Goal: Task Accomplishment & Management: Complete application form

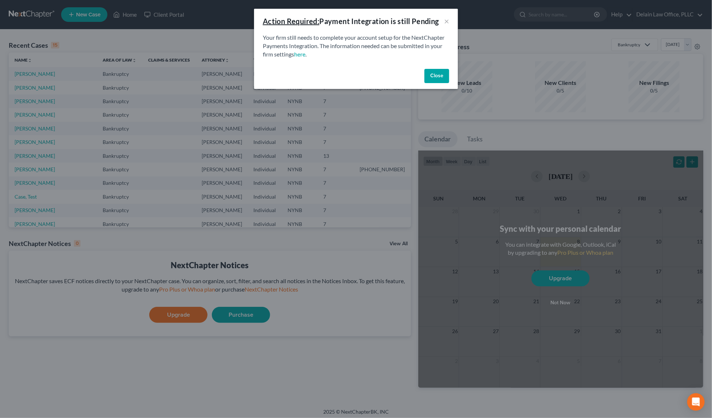
click at [437, 71] on button "Close" at bounding box center [436, 76] width 25 height 15
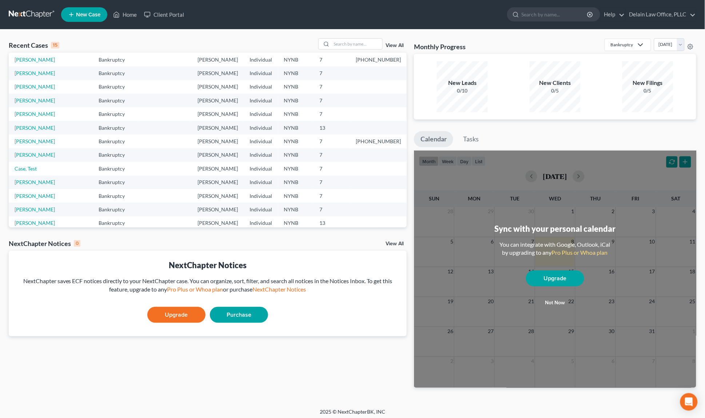
scroll to position [28, 0]
click at [48, 124] on link "[PERSON_NAME]" at bounding box center [35, 127] width 40 height 6
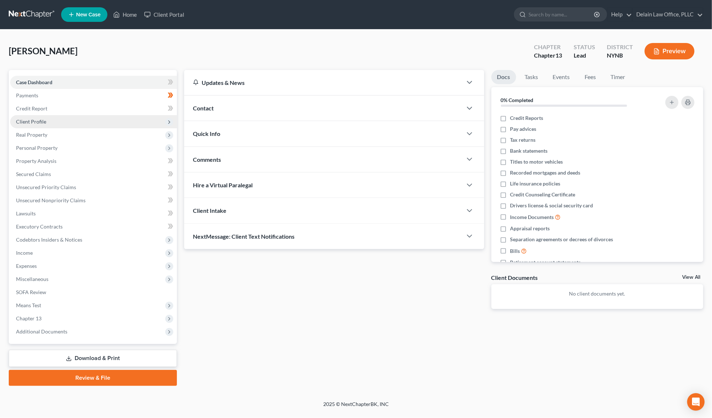
click at [101, 115] on span "Client Profile" at bounding box center [93, 121] width 167 height 13
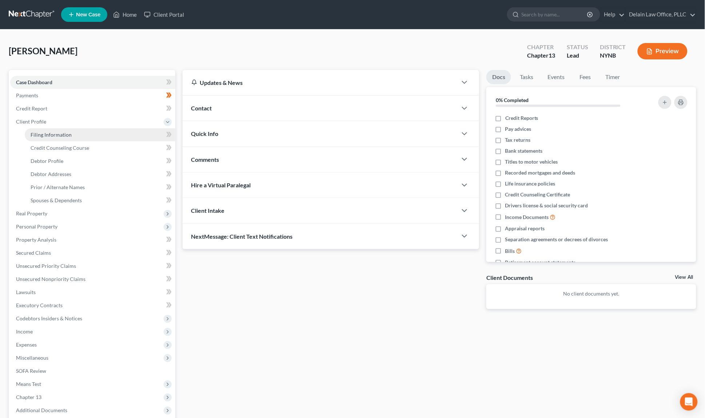
click at [100, 134] on link "Filing Information" at bounding box center [100, 134] width 151 height 13
select select "1"
select select "0"
select select "3"
select select "35"
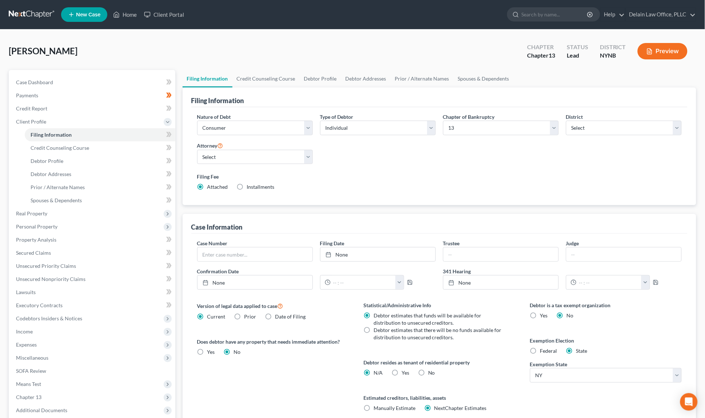
click at [366, 155] on div "Nature of Debt Select Business Consumer Other Nature of Business Select Clearin…" at bounding box center [440, 155] width 493 height 84
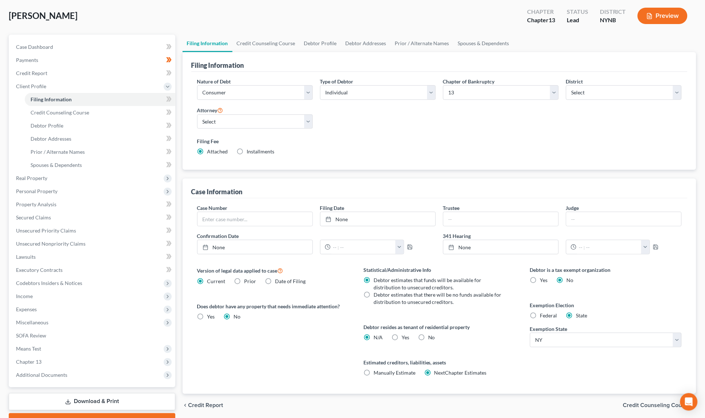
scroll to position [36, 0]
click at [99, 111] on link "Credit Counseling Course" at bounding box center [100, 112] width 151 height 13
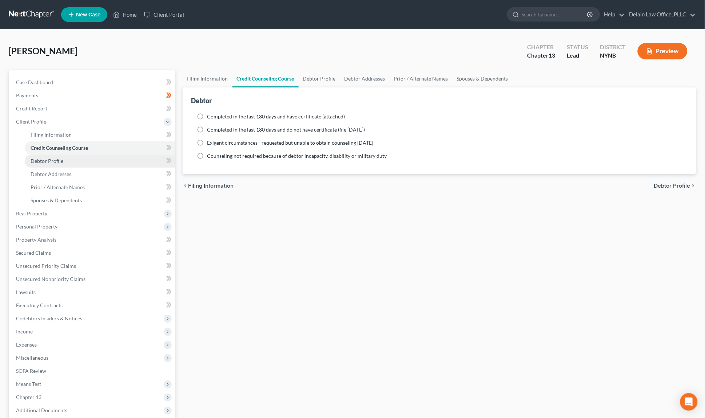
click at [99, 159] on link "Debtor Profile" at bounding box center [100, 160] width 151 height 13
select select "1"
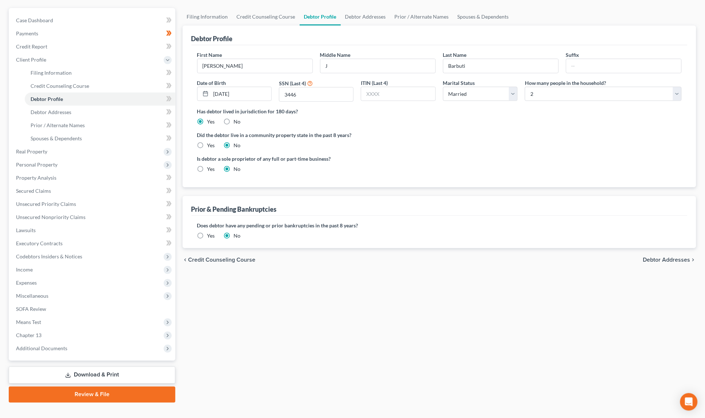
scroll to position [62, 0]
click at [76, 111] on link "Debtor Addresses" at bounding box center [100, 112] width 151 height 13
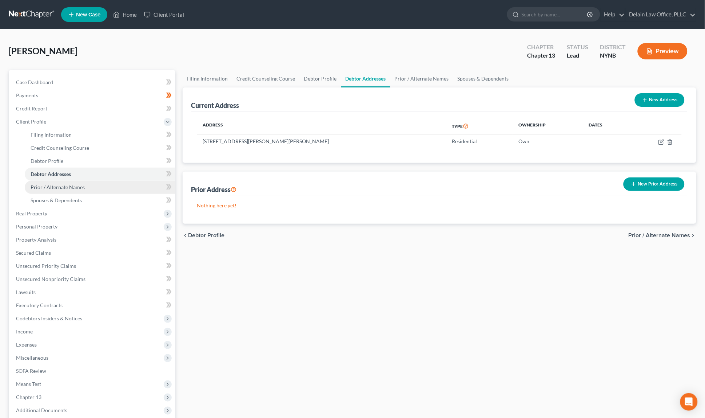
click at [87, 182] on link "Prior / Alternate Names" at bounding box center [100, 187] width 151 height 13
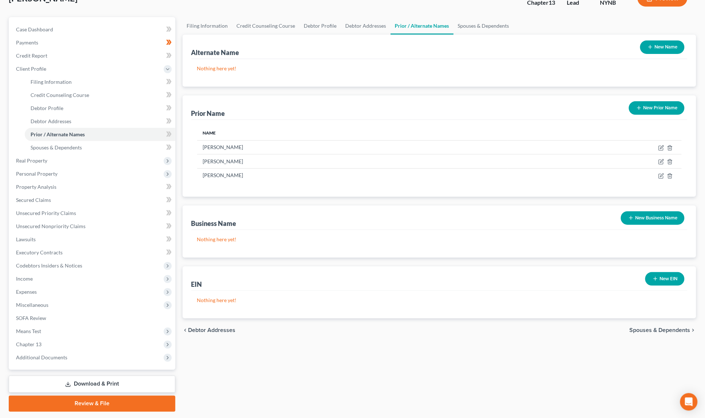
scroll to position [54, 0]
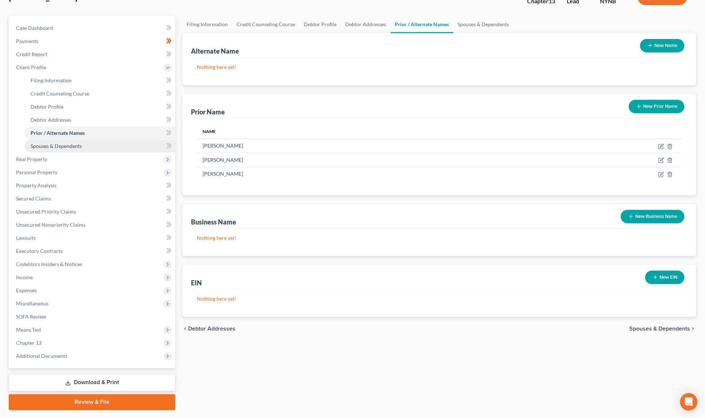
click at [84, 139] on link "Spouses & Dependents" at bounding box center [100, 145] width 151 height 13
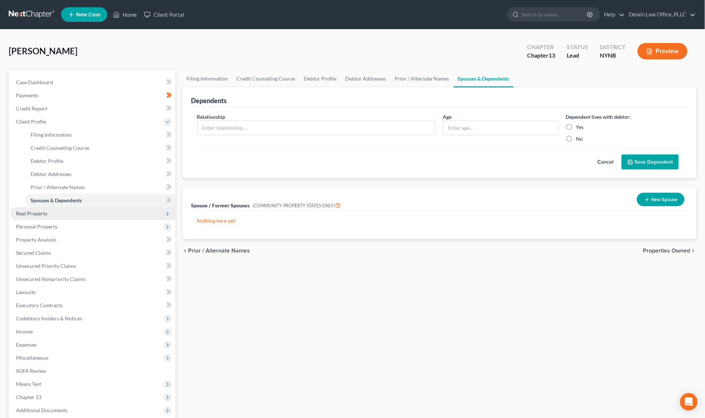
click at [115, 207] on span "Real Property" at bounding box center [92, 213] width 165 height 13
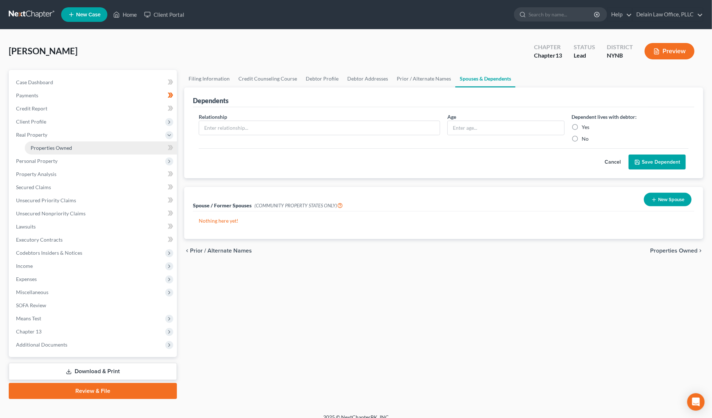
click at [95, 149] on link "Properties Owned" at bounding box center [101, 147] width 152 height 13
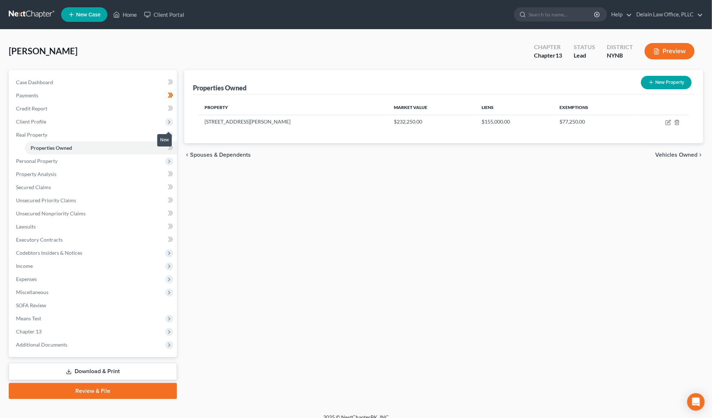
click at [173, 146] on icon at bounding box center [170, 147] width 5 height 9
click at [173, 146] on span at bounding box center [170, 148] width 13 height 11
click at [135, 157] on span "Personal Property" at bounding box center [93, 160] width 167 height 13
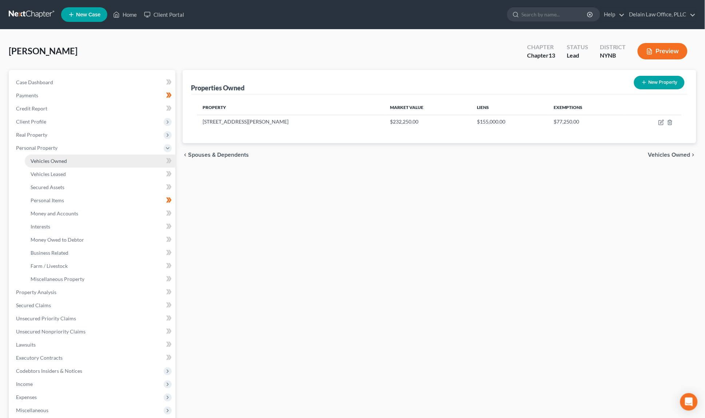
click at [133, 159] on link "Vehicles Owned" at bounding box center [100, 160] width 151 height 13
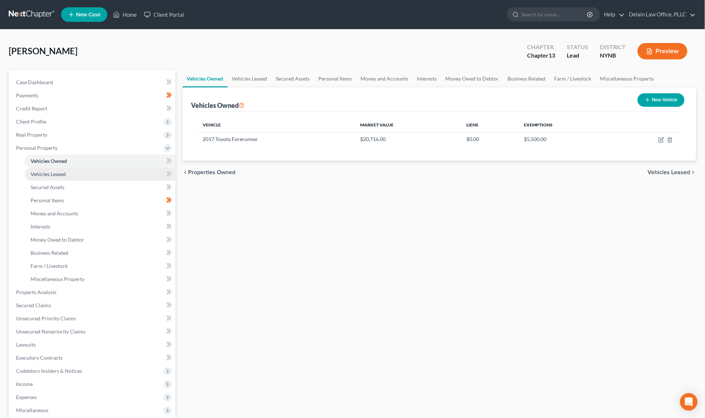
click at [103, 168] on link "Vehicles Leased" at bounding box center [100, 173] width 151 height 13
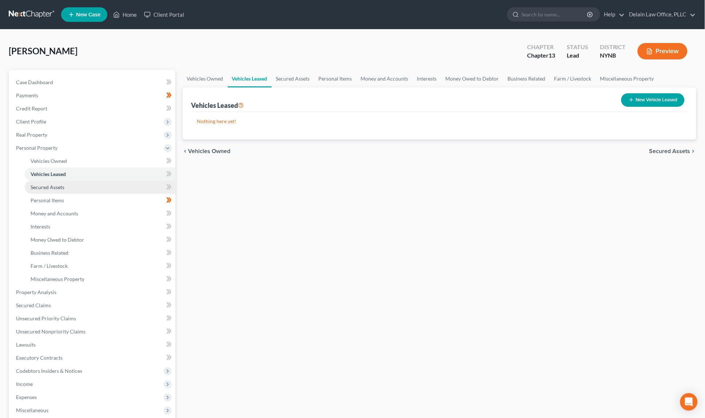
click at [96, 181] on link "Secured Assets" at bounding box center [100, 187] width 151 height 13
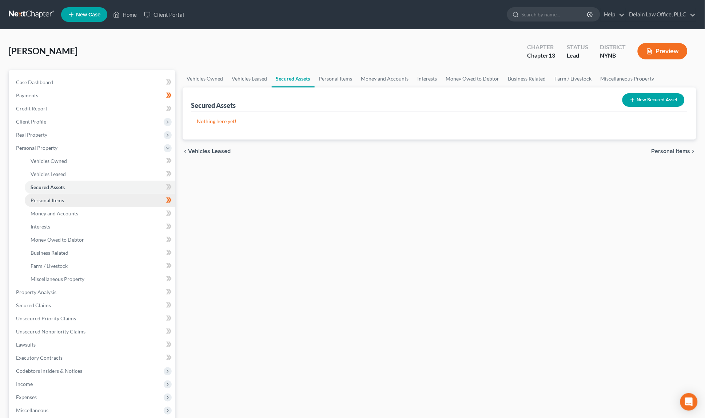
click at [130, 198] on link "Personal Items" at bounding box center [100, 200] width 151 height 13
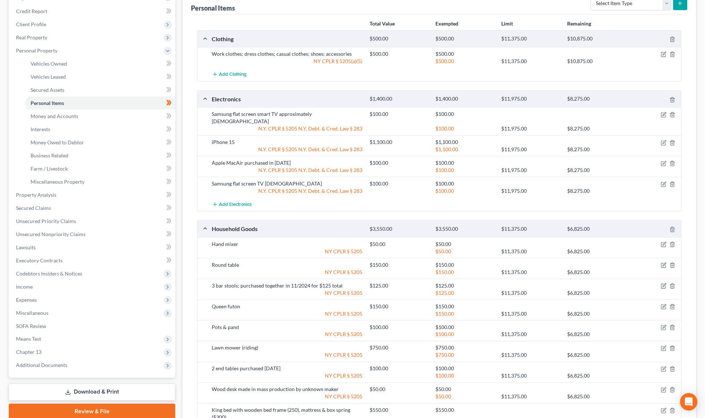
scroll to position [95, 0]
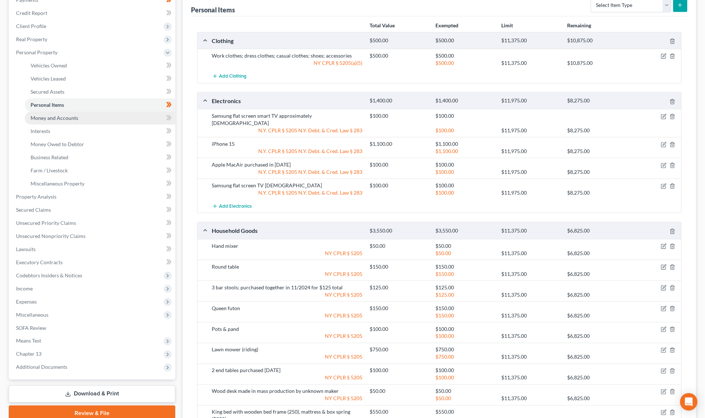
click at [105, 118] on link "Money and Accounts" at bounding box center [100, 117] width 151 height 13
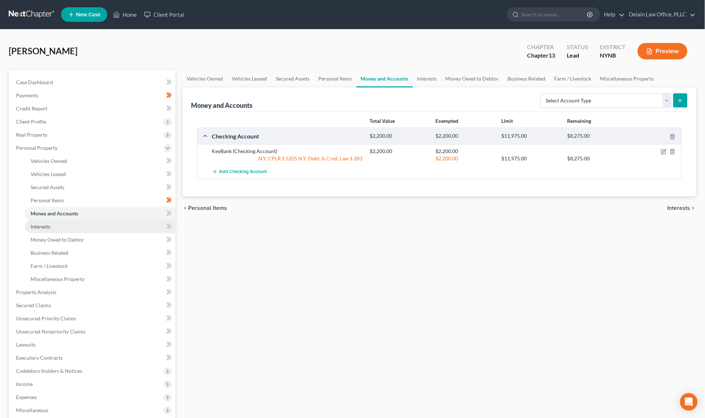
click at [99, 222] on link "Interests" at bounding box center [100, 226] width 151 height 13
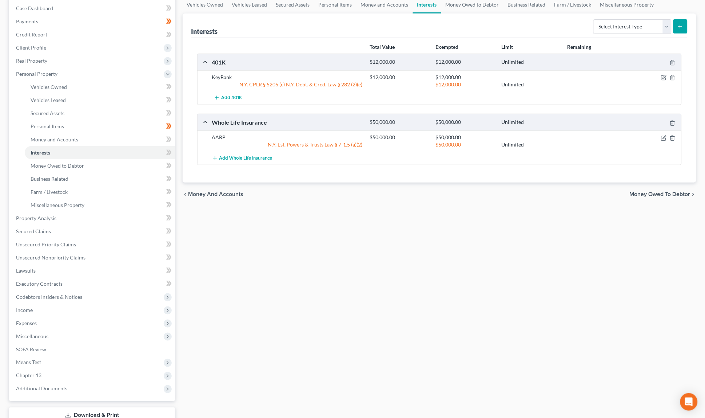
scroll to position [80, 0]
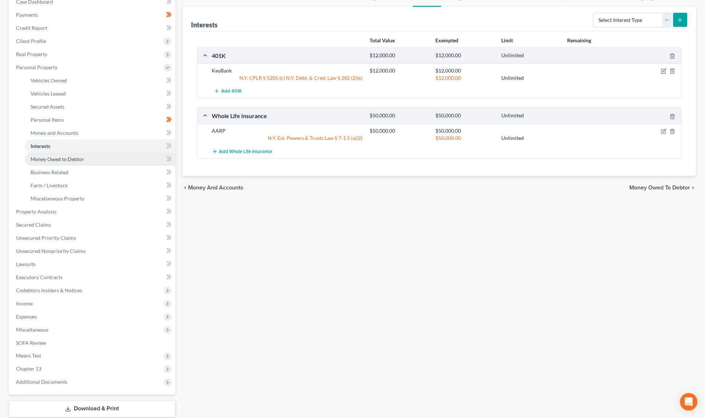
click at [118, 155] on link "Money Owed to Debtor" at bounding box center [100, 159] width 151 height 13
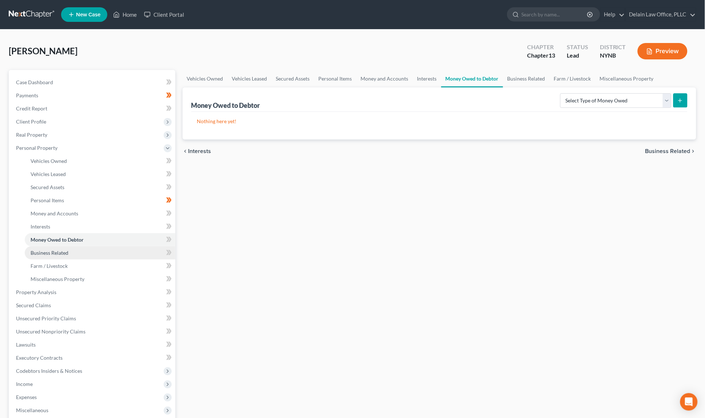
click at [101, 246] on link "Business Related" at bounding box center [100, 252] width 151 height 13
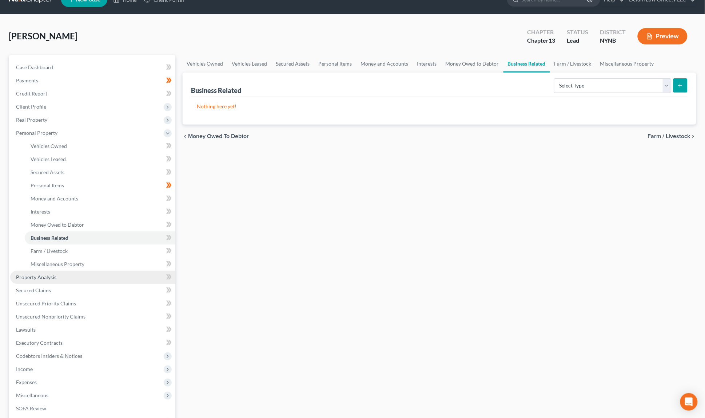
scroll to position [18, 0]
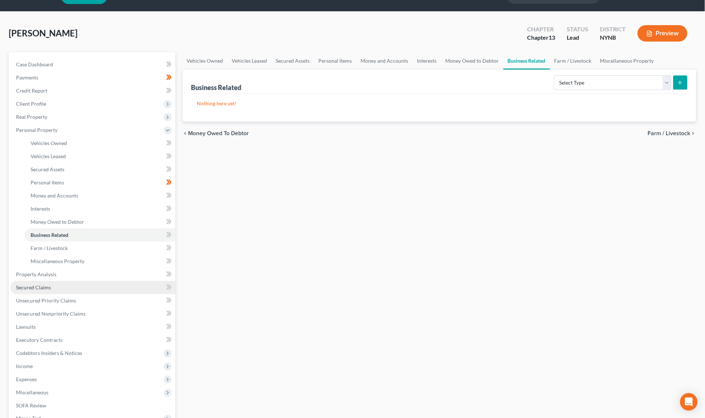
click at [86, 281] on link "Secured Claims" at bounding box center [92, 287] width 165 height 13
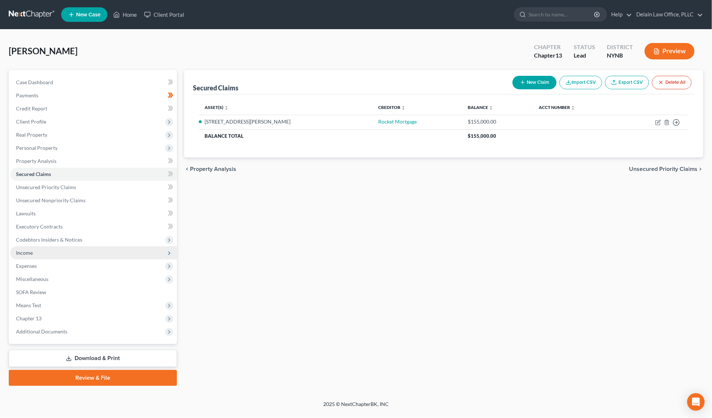
click at [54, 247] on span "Income" at bounding box center [93, 252] width 167 height 13
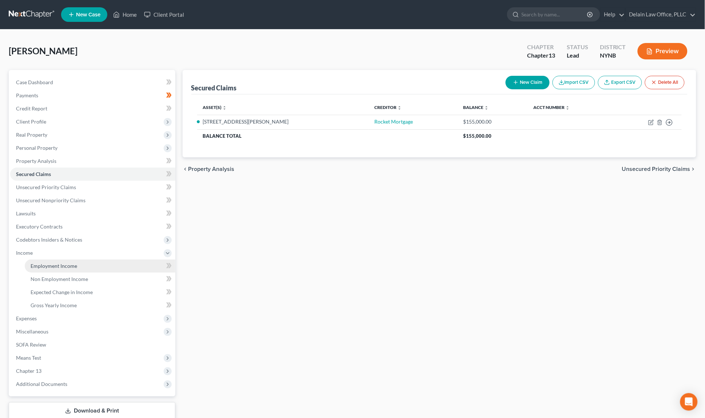
click at [62, 262] on span "Employment Income" at bounding box center [54, 265] width 47 height 6
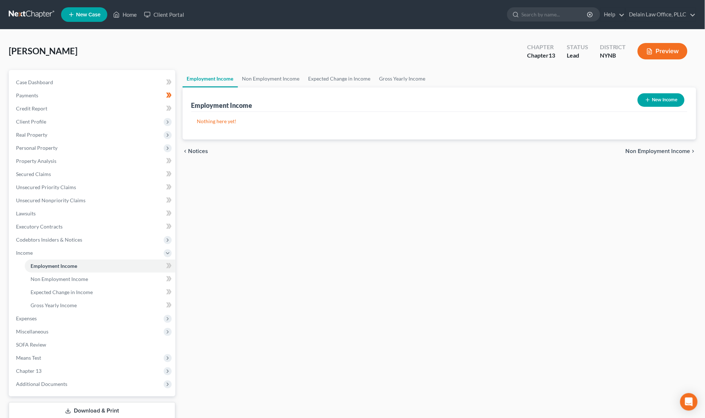
click at [654, 96] on button "New Income" at bounding box center [661, 99] width 47 height 13
select select "0"
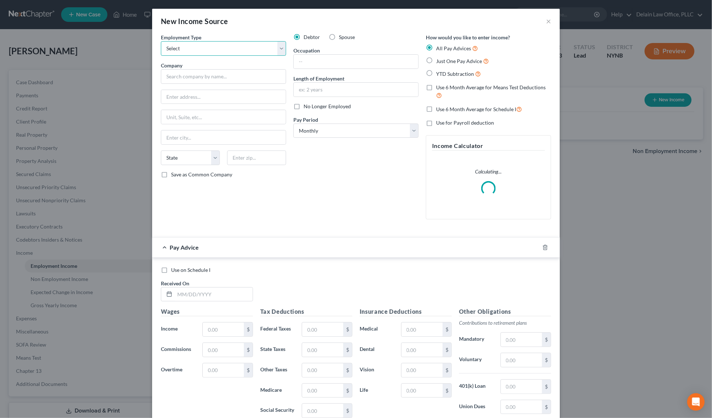
select select "0"
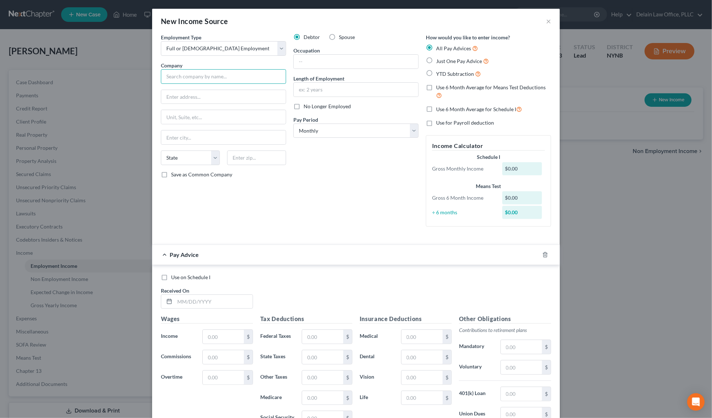
click at [255, 72] on input "text" at bounding box center [223, 76] width 125 height 15
type input "KeyBank"
type input "[STREET_ADDRESS]"
type input "44114"
type input "[GEOGRAPHIC_DATA]"
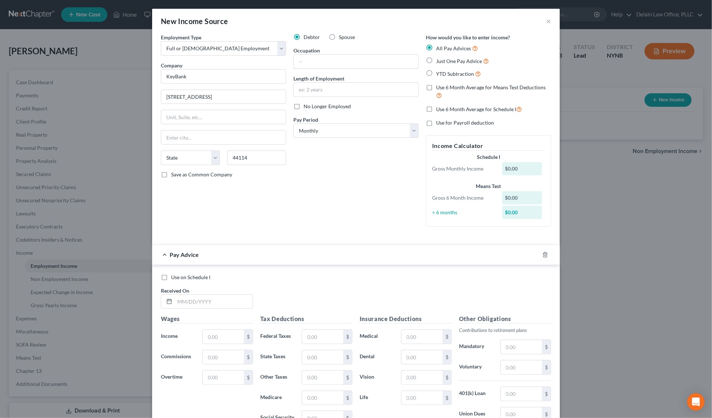
select select "36"
type input "Area Retail Leader"
type input "8 years"
select select "2"
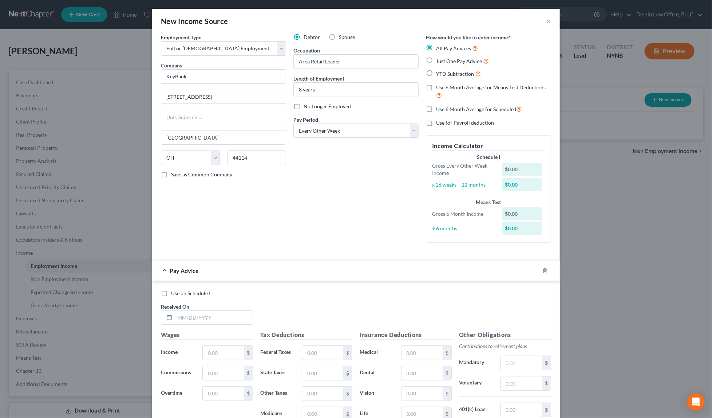
click at [436, 107] on label "Use 6 Month Average for Schedule I" at bounding box center [479, 109] width 86 height 8
click at [439, 107] on input "Use 6 Month Average for Schedule I" at bounding box center [441, 107] width 5 height 5
checkbox input "true"
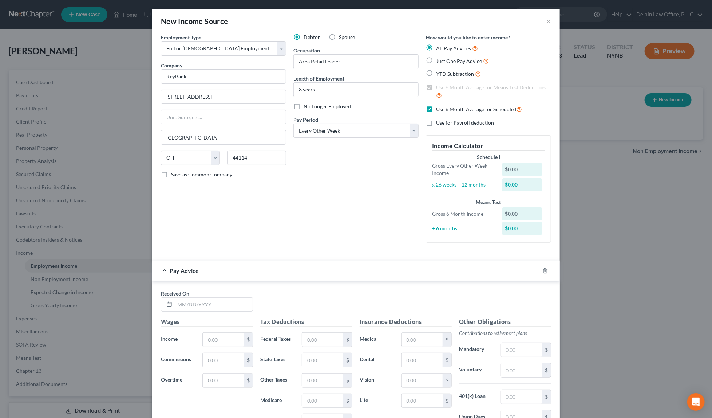
checkbox input "true"
click at [546, 21] on button "×" at bounding box center [548, 21] width 5 height 9
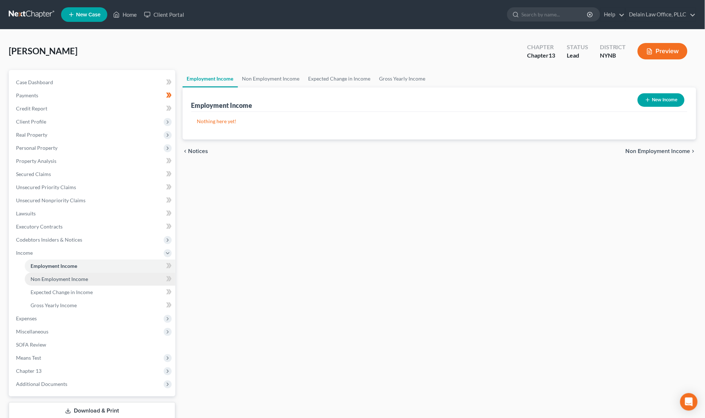
click at [100, 272] on link "Non Employment Income" at bounding box center [100, 278] width 151 height 13
click at [122, 262] on link "Employment Income" at bounding box center [100, 265] width 151 height 13
click at [117, 272] on link "Non Employment Income" at bounding box center [100, 278] width 151 height 13
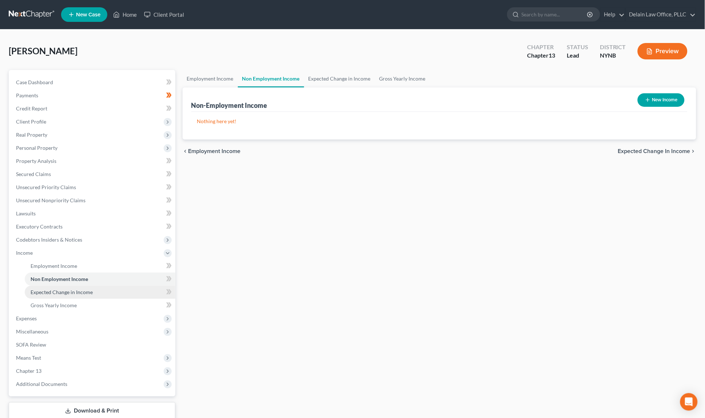
click at [50, 290] on link "Expected Change in Income" at bounding box center [100, 291] width 151 height 13
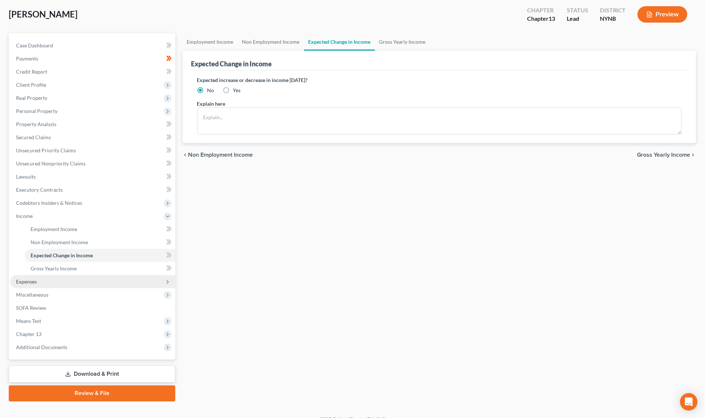
scroll to position [36, 0]
click at [98, 275] on span "Expenses" at bounding box center [92, 281] width 165 height 13
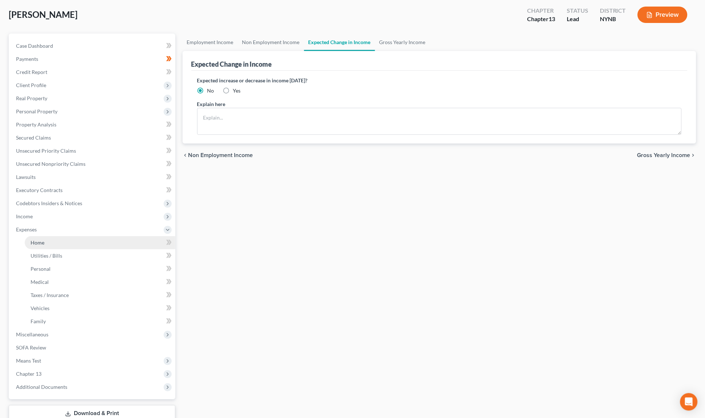
click at [113, 237] on link "Home" at bounding box center [100, 242] width 151 height 13
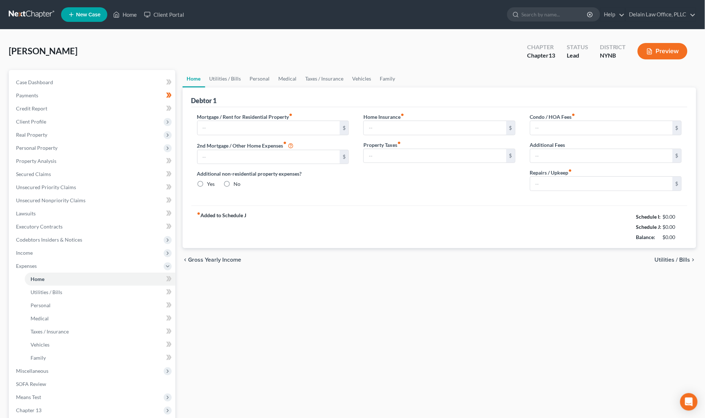
type input "0.00"
radio input "true"
type input "0.00"
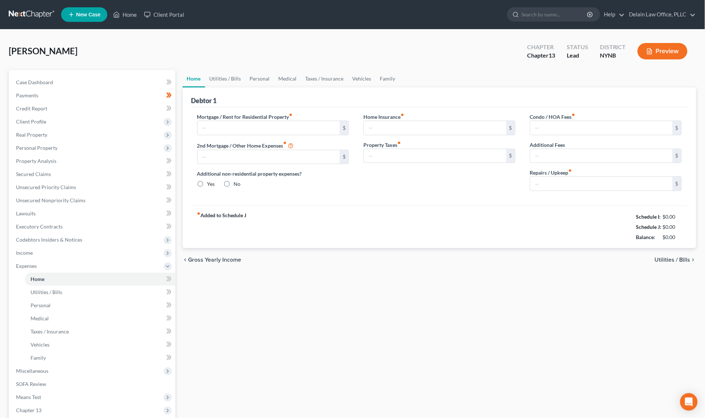
type input "0.00"
click at [294, 130] on input "text" at bounding box center [269, 128] width 143 height 14
type input "2"
type input "2,219.00"
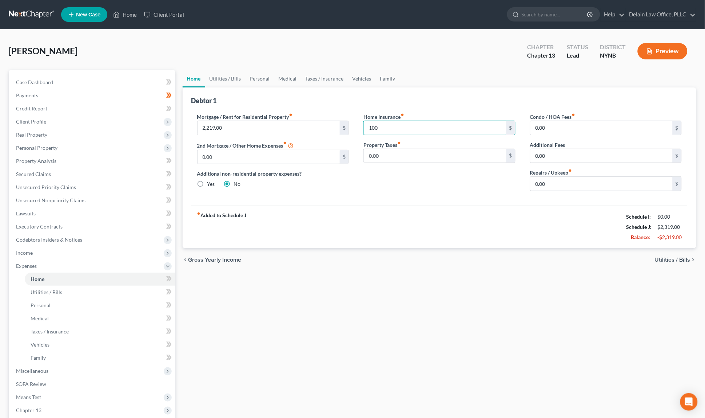
type input "100"
type input "2,219.00100"
drag, startPoint x: 387, startPoint y: 154, endPoint x: 358, endPoint y: 154, distance: 29.1
click at [358, 154] on div "Home Insurance fiber_manual_record $ Property Taxes fiber_manual_record 0.00 $" at bounding box center [439, 155] width 167 height 84
type input "661.83"
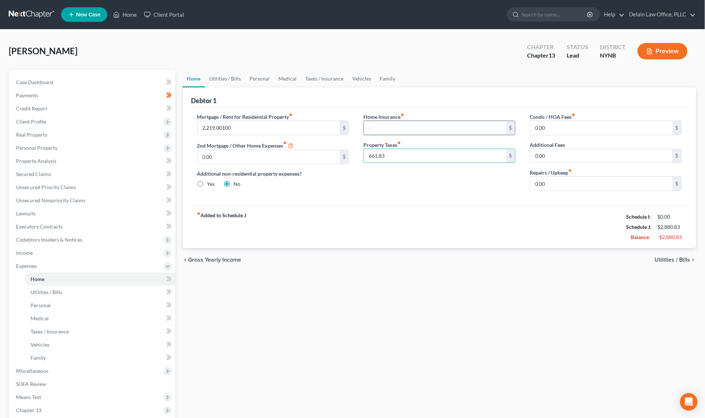
click at [379, 125] on input "text" at bounding box center [435, 128] width 143 height 14
click at [222, 128] on input "2,219.00100" at bounding box center [269, 128] width 143 height 14
click at [235, 127] on input "2,219.00100" at bounding box center [269, 128] width 143 height 14
type input "2,219.00"
click at [367, 127] on input "text" at bounding box center [435, 128] width 143 height 14
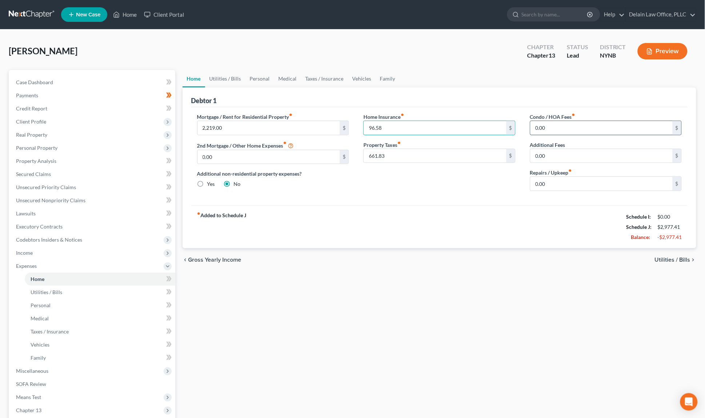
type input "96.58"
click at [564, 129] on input "0.00" at bounding box center [602, 128] width 143 height 14
drag, startPoint x: 564, startPoint y: 129, endPoint x: 559, endPoint y: 121, distance: 9.8
click at [559, 121] on input "0.00" at bounding box center [602, 128] width 143 height 14
click at [571, 152] on input "0.00" at bounding box center [602, 156] width 143 height 14
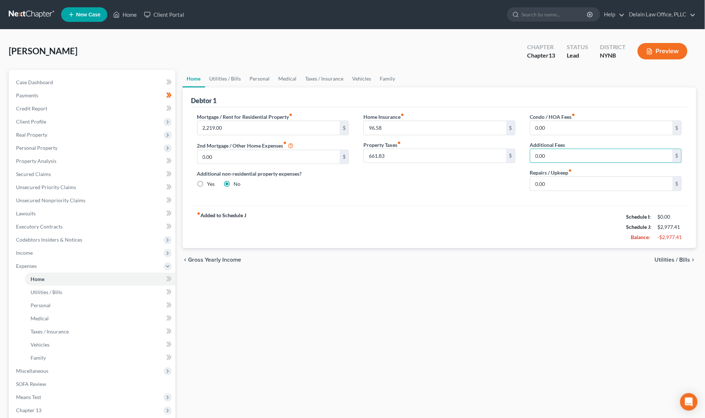
drag, startPoint x: 571, startPoint y: 152, endPoint x: 554, endPoint y: 144, distance: 18.7
click at [554, 144] on div "Additional Fees 0.00 $" at bounding box center [606, 152] width 152 height 22
click at [557, 185] on input "0.00" at bounding box center [602, 184] width 143 height 14
drag, startPoint x: 557, startPoint y: 185, endPoint x: 554, endPoint y: 177, distance: 8.9
click at [554, 177] on input "0.00" at bounding box center [602, 184] width 143 height 14
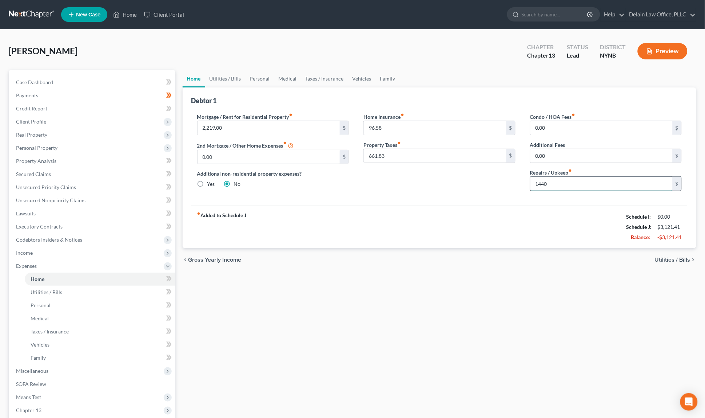
type input "1,440"
click at [122, 285] on link "Utilities / Bills" at bounding box center [100, 291] width 151 height 13
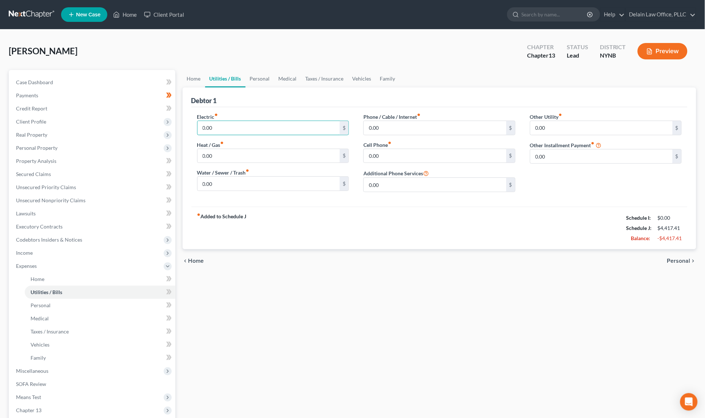
drag, startPoint x: 234, startPoint y: 123, endPoint x: 233, endPoint y: 108, distance: 15.3
click at [233, 108] on div "Electric fiber_manual_record 0.00 $ Heat / Gas fiber_manual_record 0.00 $ Water…" at bounding box center [439, 156] width 497 height 99
type input "137.5"
type input "189"
click at [327, 181] on input "0.00" at bounding box center [269, 184] width 143 height 14
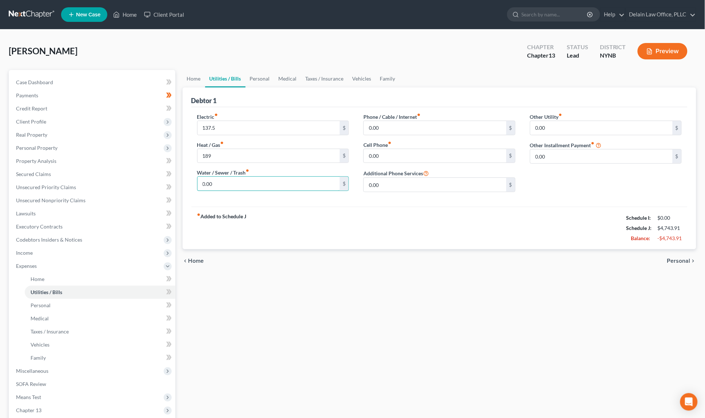
drag, startPoint x: 321, startPoint y: 179, endPoint x: 320, endPoint y: 167, distance: 12.1
click at [320, 167] on div "Electric fiber_manual_record 137.5 $ Heat / Gas fiber_manual_record 189 $ Water…" at bounding box center [273, 155] width 167 height 85
click at [210, 127] on input "137.5" at bounding box center [269, 128] width 143 height 14
drag, startPoint x: 208, startPoint y: 126, endPoint x: 228, endPoint y: 126, distance: 19.3
click at [228, 126] on input "137.5" at bounding box center [269, 128] width 143 height 14
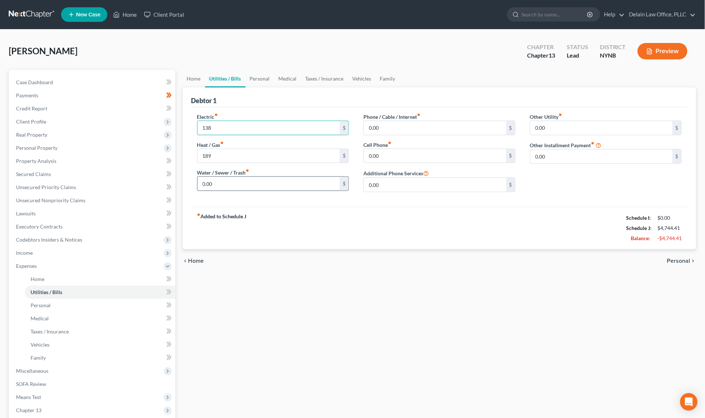
type input "138"
click at [225, 179] on input "0.00" at bounding box center [269, 184] width 143 height 14
drag, startPoint x: 225, startPoint y: 180, endPoint x: 225, endPoint y: 169, distance: 10.9
click at [225, 169] on div "Water / Sewer / Trash fiber_manual_record 0.00 $" at bounding box center [273, 180] width 152 height 22
type input "14.58"
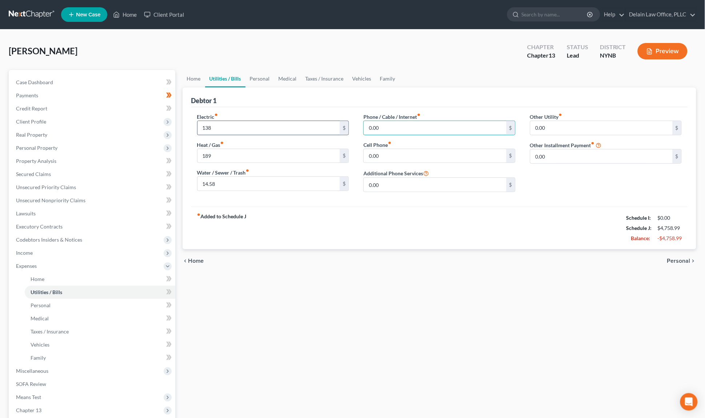
drag, startPoint x: 405, startPoint y: 127, endPoint x: 324, endPoint y: 129, distance: 80.8
click at [324, 129] on div "Electric fiber_manual_record 138 $ Heat / Gas fiber_manual_record 189 $ Water /…" at bounding box center [440, 155] width 500 height 85
type input "240"
drag, startPoint x: 396, startPoint y: 156, endPoint x: 387, endPoint y: 146, distance: 13.4
click at [387, 146] on div "Cell Phone fiber_manual_record 0.00 $" at bounding box center [440, 152] width 152 height 22
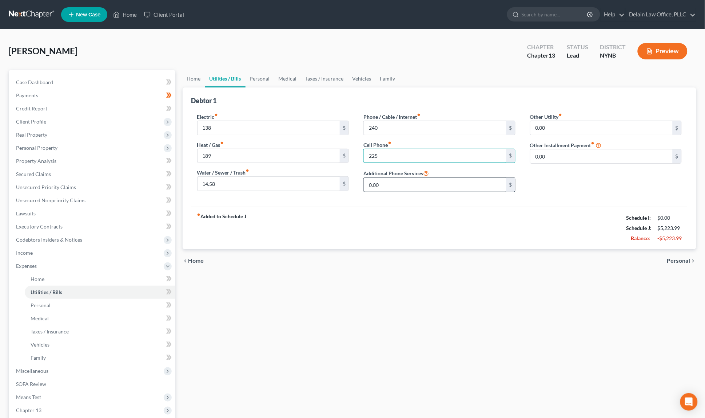
type input "225"
drag, startPoint x: 398, startPoint y: 183, endPoint x: 398, endPoint y: 173, distance: 10.9
click at [398, 173] on div "Additional Phone Services 0.00 $" at bounding box center [440, 180] width 152 height 23
click at [568, 125] on input "0.00" at bounding box center [602, 128] width 143 height 14
click at [675, 259] on span "Personal" at bounding box center [679, 261] width 23 height 6
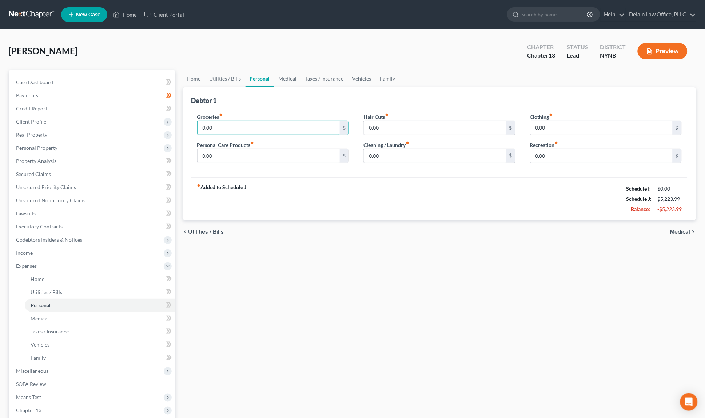
drag, startPoint x: 290, startPoint y: 127, endPoint x: 286, endPoint y: 61, distance: 66.4
click at [288, 62] on div "[PERSON_NAME] Upgraded Chapter Chapter 13 Status Lead District NYNB Preview Pet…" at bounding box center [353, 260] width 688 height 445
type input "1,600"
click at [415, 155] on input "0.00" at bounding box center [435, 156] width 143 height 14
drag, startPoint x: 415, startPoint y: 155, endPoint x: 415, endPoint y: 146, distance: 8.4
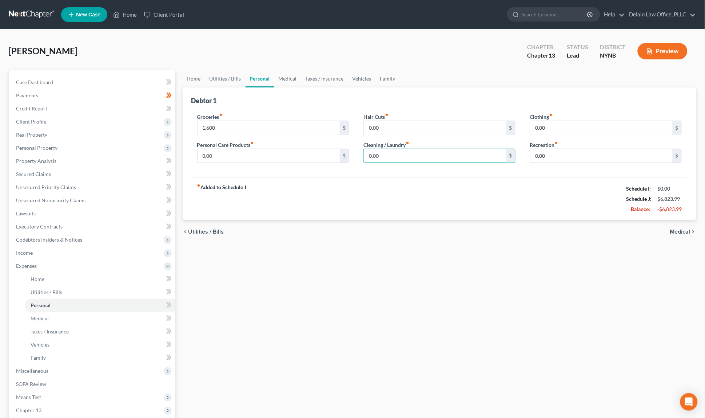
click at [415, 146] on div "Cleaning / Laundry fiber_manual_record 0.00 $" at bounding box center [440, 152] width 152 height 22
type input "50"
click at [574, 152] on input "0.00" at bounding box center [602, 156] width 143 height 14
drag, startPoint x: 574, startPoint y: 152, endPoint x: 571, endPoint y: 146, distance: 6.5
click at [571, 146] on div "Recreation fiber_manual_record 0.00 $" at bounding box center [606, 152] width 152 height 22
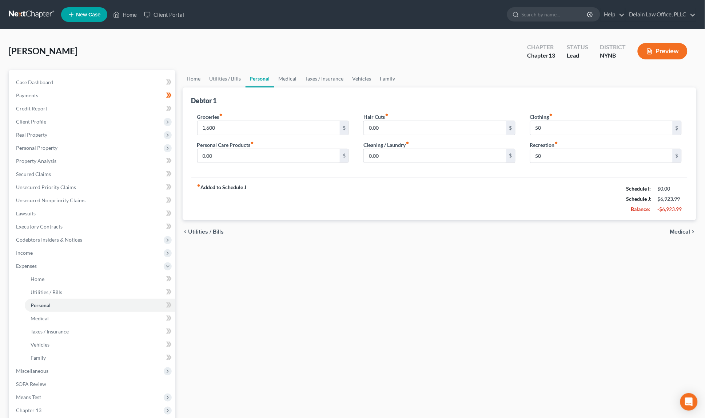
drag, startPoint x: 677, startPoint y: 229, endPoint x: 676, endPoint y: 258, distance: 29.1
click at [676, 258] on div "Home Utilities / Bills Personal Medical Taxes / Insurance Vehicles Family Debto…" at bounding box center [440, 273] width 522 height 407
drag, startPoint x: 545, startPoint y: 156, endPoint x: 509, endPoint y: 155, distance: 36.0
click at [509, 155] on div "Groceries fiber_manual_record 1,600 $ Personal Care Products fiber_manual_recor…" at bounding box center [440, 141] width 500 height 56
type input "100"
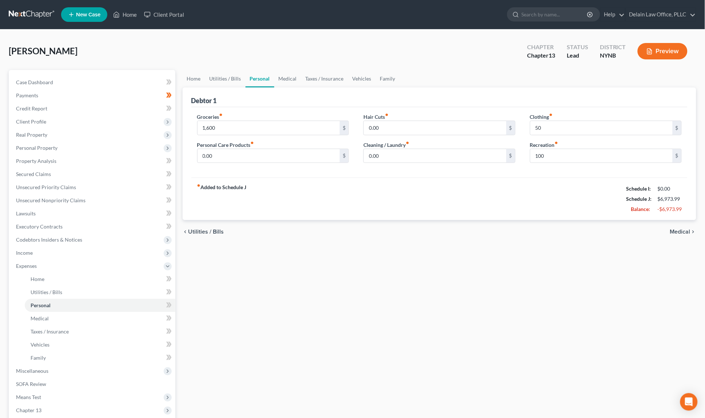
click at [675, 229] on span "Medical" at bounding box center [681, 232] width 20 height 6
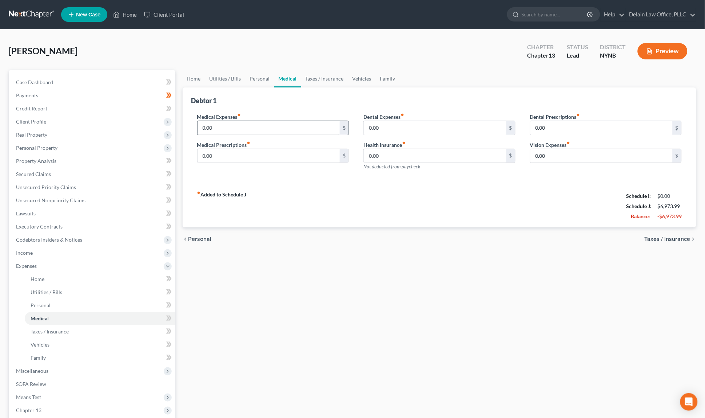
scroll to position [1, 0]
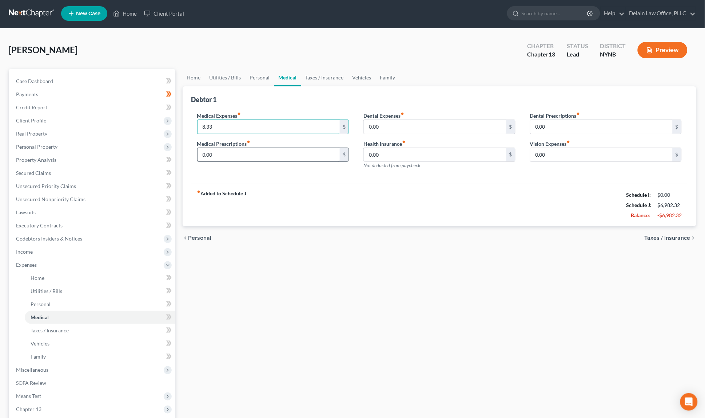
type input "8.33"
click at [269, 154] on input "0.00" at bounding box center [269, 155] width 143 height 14
drag, startPoint x: 269, startPoint y: 154, endPoint x: 269, endPoint y: 149, distance: 4.7
click at [269, 149] on input "0.00" at bounding box center [269, 155] width 143 height 14
click at [400, 127] on input "0.00" at bounding box center [435, 127] width 143 height 14
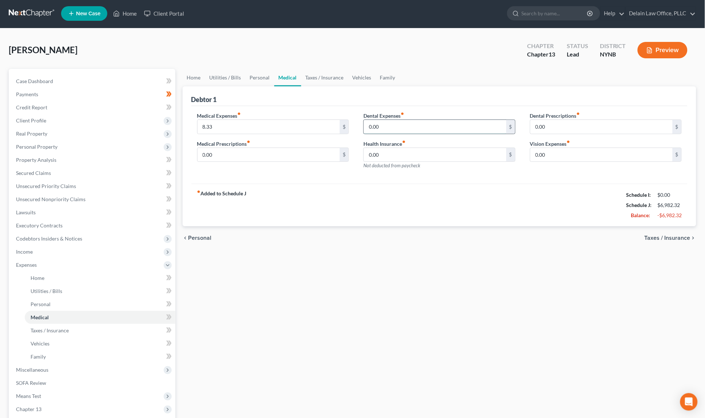
drag, startPoint x: 400, startPoint y: 127, endPoint x: 396, endPoint y: 120, distance: 7.8
click at [396, 120] on input "0.00" at bounding box center [435, 127] width 143 height 14
click at [400, 153] on input "0.00" at bounding box center [435, 155] width 143 height 14
drag, startPoint x: 400, startPoint y: 153, endPoint x: 398, endPoint y: 147, distance: 6.2
click at [398, 148] on input "0.00" at bounding box center [435, 155] width 143 height 14
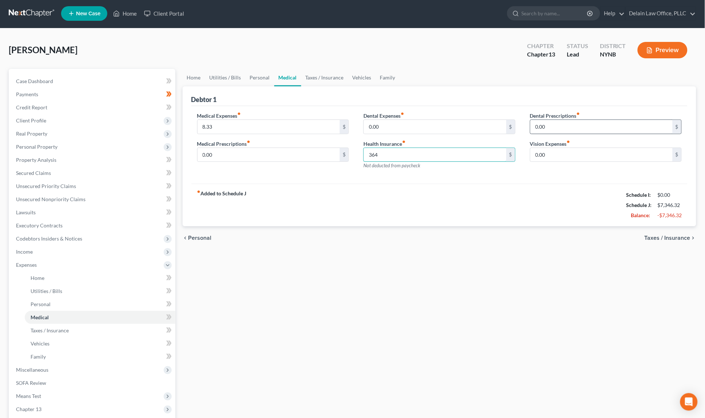
type input "364"
click at [561, 127] on input "0.00" at bounding box center [602, 127] width 143 height 14
drag, startPoint x: 561, startPoint y: 126, endPoint x: 556, endPoint y: 114, distance: 13.7
click at [556, 114] on div "Dental Prescriptions fiber_manual_record 0.00 $" at bounding box center [606, 123] width 152 height 22
type input "5"
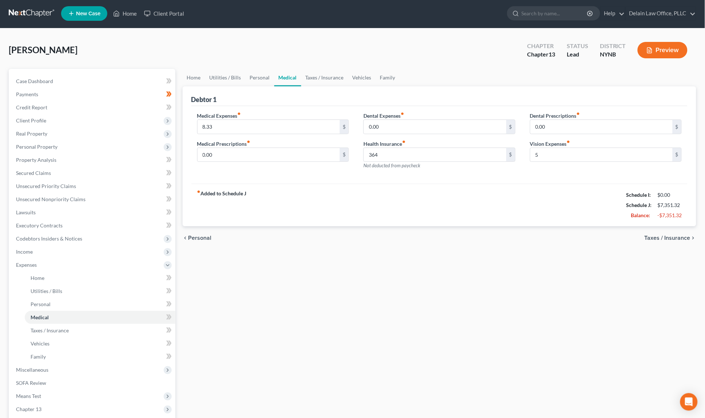
click at [674, 235] on span "Taxes / Insurance" at bounding box center [668, 238] width 46 height 6
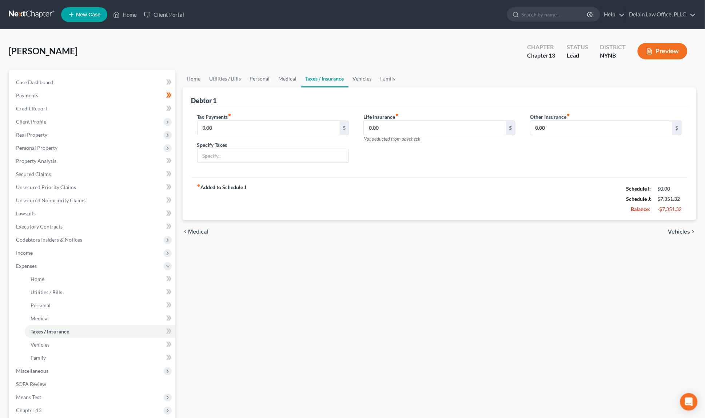
click at [232, 113] on icon "fiber_manual_record" at bounding box center [230, 115] width 4 height 4
click at [232, 114] on icon "fiber_manual_record" at bounding box center [230, 115] width 4 height 4
click at [231, 126] on input "0.00" at bounding box center [269, 128] width 143 height 14
drag, startPoint x: 249, startPoint y: 126, endPoint x: 249, endPoint y: 109, distance: 16.7
click at [249, 109] on div "Tax Payments fiber_manual_record 0.00 $ Specify Taxes Life Insurance fiber_manu…" at bounding box center [439, 142] width 497 height 71
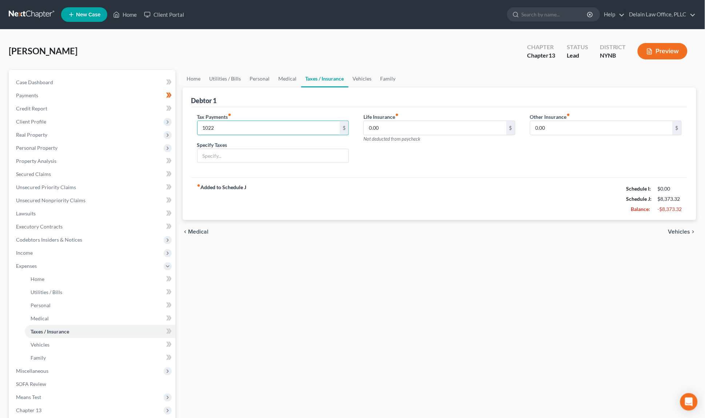
type input "1,022"
click at [249, 151] on input "text" at bounding box center [273, 156] width 151 height 14
click at [233, 156] on input "Federal taxes with 32 payments left" at bounding box center [273, 156] width 151 height 14
type input "Federal taxes (2024) with 32 payments left"
click at [388, 129] on input "0.00" at bounding box center [435, 128] width 143 height 14
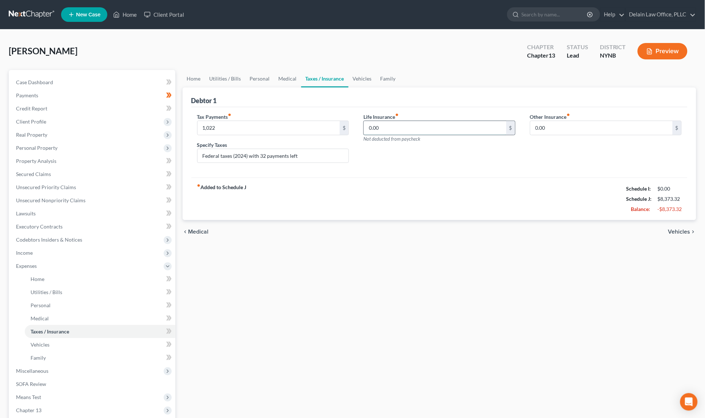
drag, startPoint x: 388, startPoint y: 129, endPoint x: 382, endPoint y: 120, distance: 11.0
click at [382, 121] on input "0.00" at bounding box center [435, 128] width 143 height 14
click at [287, 78] on link "Medical" at bounding box center [287, 78] width 27 height 17
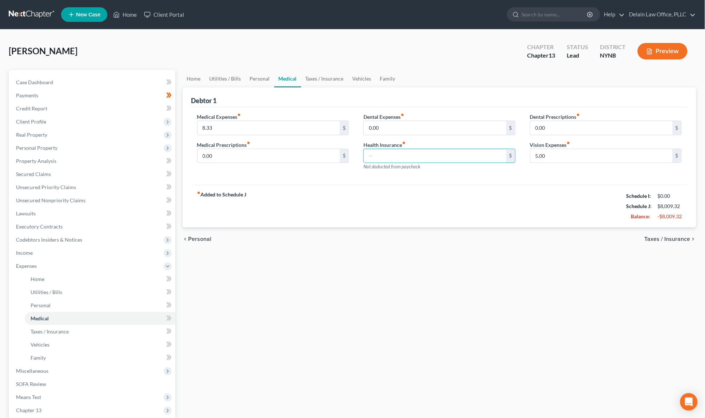
click at [448, 144] on div "Health Insurance fiber_manual_record $ Not deducted from paycheck" at bounding box center [440, 155] width 152 height 29
click at [655, 237] on span "Taxes / Insurance" at bounding box center [668, 239] width 46 height 6
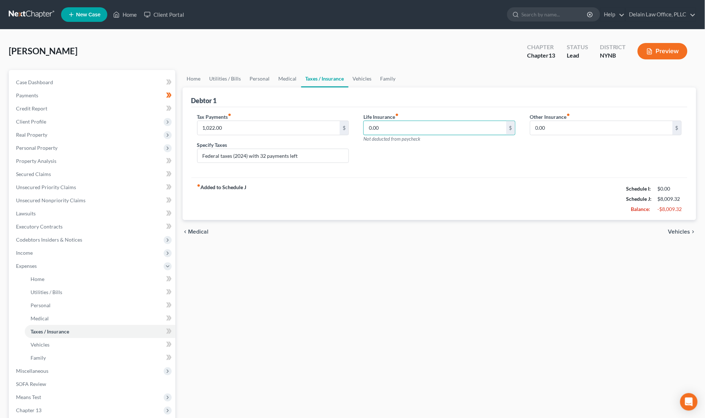
paste input "364"
type input "364.00"
click at [565, 125] on input "0.00" at bounding box center [602, 128] width 143 height 14
drag, startPoint x: 565, startPoint y: 125, endPoint x: 514, endPoint y: 125, distance: 50.6
click at [514, 125] on div "Tax Payments fiber_manual_record 1,022.00 $ Specify Taxes Federal taxes (2024) …" at bounding box center [440, 141] width 500 height 56
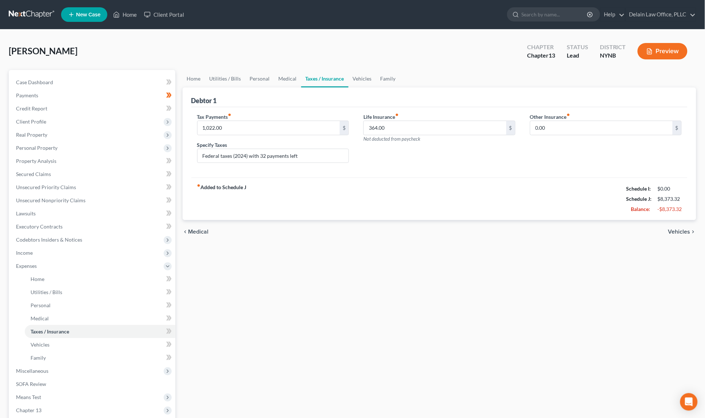
click at [675, 229] on span "Vehicles" at bounding box center [680, 232] width 22 height 6
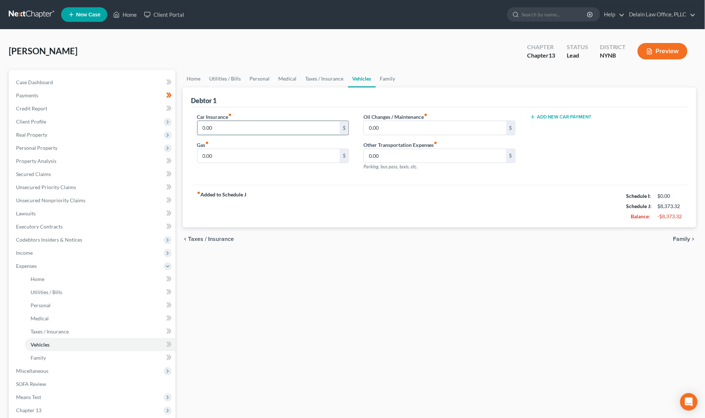
click at [304, 124] on input "0.00" at bounding box center [269, 128] width 143 height 14
drag, startPoint x: 304, startPoint y: 124, endPoint x: 304, endPoint y: 115, distance: 9.8
click at [304, 115] on div "Car Insurance fiber_manual_record 0.00 $" at bounding box center [273, 124] width 152 height 22
type input "108"
click at [267, 156] on input "0.00" at bounding box center [269, 156] width 143 height 14
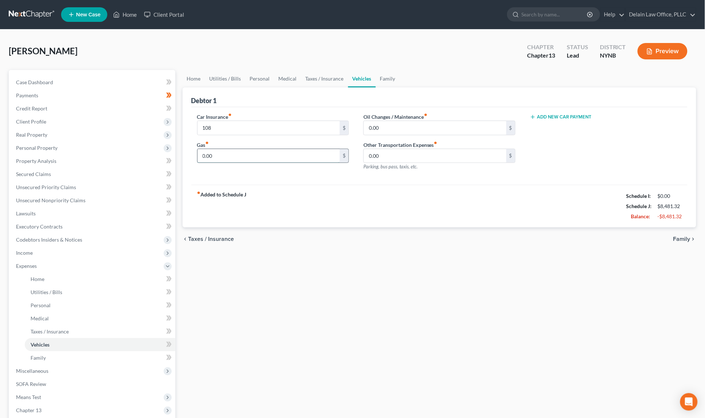
drag, startPoint x: 267, startPoint y: 156, endPoint x: 267, endPoint y: 150, distance: 6.2
click at [267, 150] on input "0.00" at bounding box center [269, 156] width 143 height 14
type input "325"
click at [396, 122] on input "0.00" at bounding box center [435, 128] width 143 height 14
drag, startPoint x: 397, startPoint y: 127, endPoint x: 397, endPoint y: 115, distance: 11.6
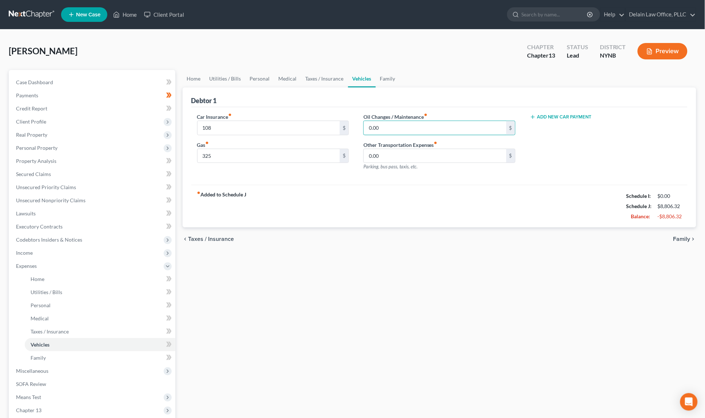
click at [397, 115] on div "Oil Changes / Maintenance fiber_manual_record 0.00 $" at bounding box center [440, 124] width 152 height 22
click at [445, 154] on input "0.00" at bounding box center [435, 156] width 143 height 14
drag, startPoint x: 445, startPoint y: 154, endPoint x: 443, endPoint y: 133, distance: 21.2
click at [443, 133] on div "Oil Changes / Maintenance fiber_manual_record 0.00 $ Other Transportation Expen…" at bounding box center [439, 144] width 167 height 63
drag, startPoint x: 407, startPoint y: 154, endPoint x: 402, endPoint y: 138, distance: 16.6
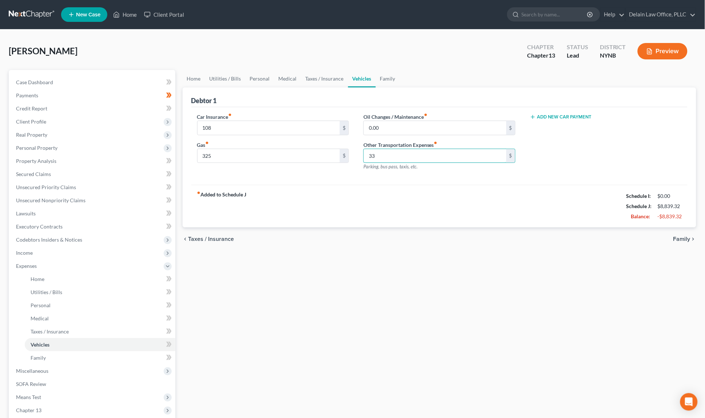
click at [402, 138] on div "Oil Changes / Maintenance fiber_manual_record 0.00 $ Other Transportation Expen…" at bounding box center [439, 144] width 167 height 63
type input "33"
type input "40"
drag, startPoint x: 434, startPoint y: 153, endPoint x: 434, endPoint y: 144, distance: 9.1
click at [434, 144] on div "Other Transportation Expenses fiber_manual_record 33 $ Parking, bus pass, taxis…" at bounding box center [440, 155] width 152 height 29
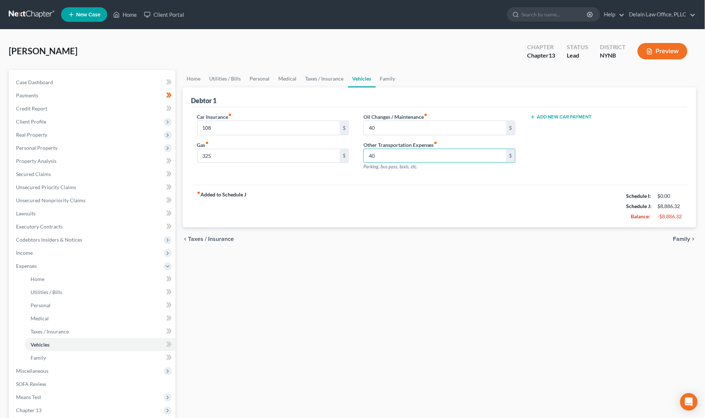
type input "40"
click at [683, 236] on span "Family" at bounding box center [682, 239] width 17 height 6
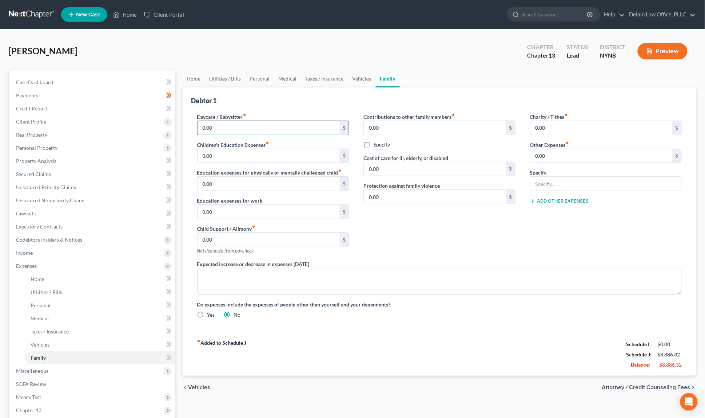
click at [265, 126] on input "0.00" at bounding box center [269, 128] width 143 height 14
click at [285, 210] on input "0.00" at bounding box center [269, 212] width 143 height 14
drag, startPoint x: 285, startPoint y: 210, endPoint x: 285, endPoint y: 203, distance: 6.9
click at [285, 205] on input "0.00" at bounding box center [269, 212] width 143 height 14
click at [268, 236] on input "0.00" at bounding box center [269, 240] width 143 height 14
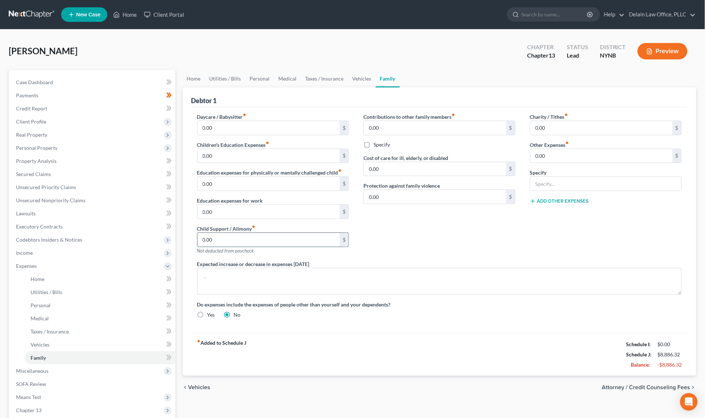
drag, startPoint x: 268, startPoint y: 236, endPoint x: 268, endPoint y: 232, distance: 4.7
click at [268, 233] on input "0.00" at bounding box center [269, 240] width 143 height 14
drag, startPoint x: 414, startPoint y: 127, endPoint x: 414, endPoint y: 116, distance: 11.6
click at [414, 116] on div "Contributions to other family members fiber_manual_record 0.00 $" at bounding box center [440, 124] width 152 height 22
type input "700"
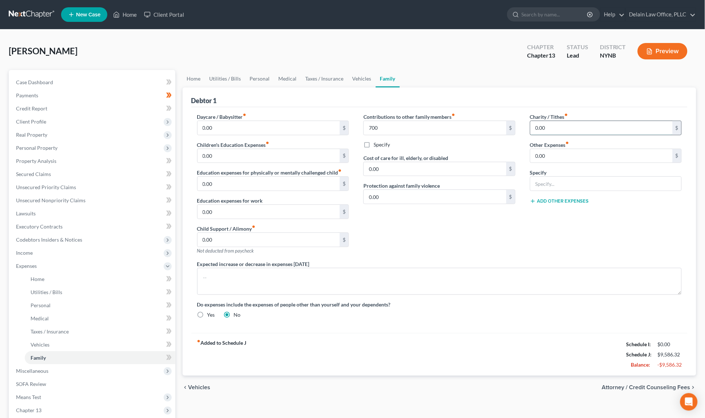
click at [551, 127] on input "0.00" at bounding box center [602, 128] width 143 height 14
drag, startPoint x: 551, startPoint y: 127, endPoint x: 527, endPoint y: 127, distance: 24.4
click at [527, 127] on div "Charity / Tithes fiber_manual_record 0.00 $ Other Expenses fiber_manual_record …" at bounding box center [606, 186] width 167 height 147
click at [454, 195] on input "0.00" at bounding box center [435, 197] width 143 height 14
drag, startPoint x: 454, startPoint y: 195, endPoint x: 454, endPoint y: 191, distance: 4.0
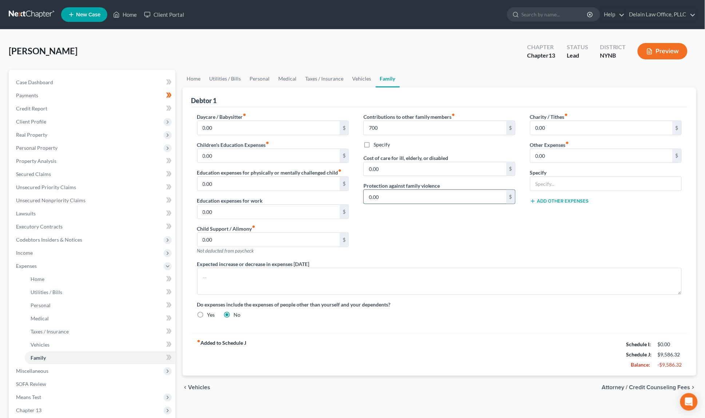
click at [454, 191] on input "0.00" at bounding box center [435, 197] width 143 height 14
click at [549, 126] on input "0.00" at bounding box center [602, 128] width 143 height 14
drag, startPoint x: 549, startPoint y: 126, endPoint x: 527, endPoint y: 123, distance: 21.9
click at [527, 123] on div "Charity / Tithes fiber_manual_record 0.00 $ Other Expenses fiber_manual_record …" at bounding box center [606, 186] width 167 height 147
click at [557, 157] on input "0.00" at bounding box center [602, 156] width 143 height 14
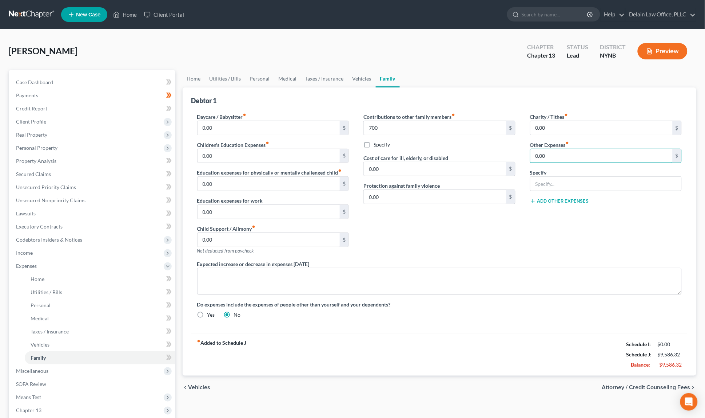
drag, startPoint x: 557, startPoint y: 157, endPoint x: 521, endPoint y: 154, distance: 35.8
click at [521, 154] on div "Daycare / Babysitter fiber_manual_record 0.00 $ Children's Education Expenses f…" at bounding box center [440, 218] width 500 height 211
click at [389, 273] on textarea at bounding box center [439, 281] width 485 height 27
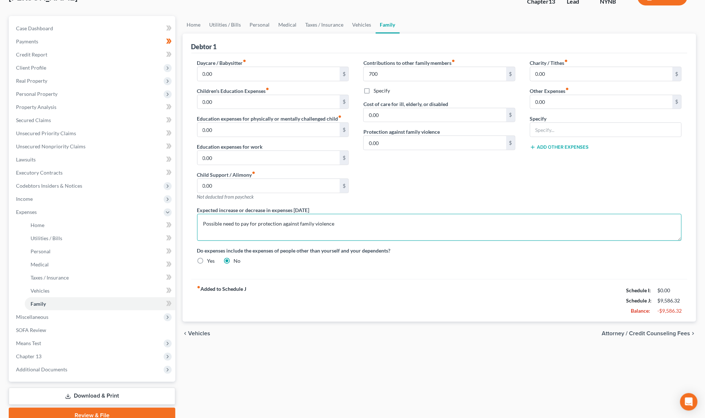
scroll to position [57, 0]
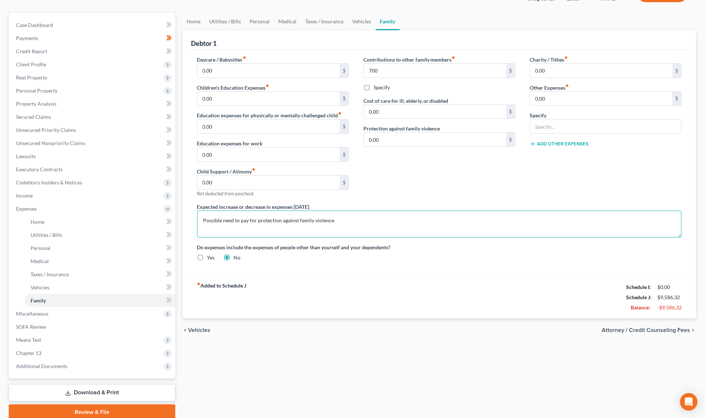
type textarea "Possible need to pay for protection against family violence"
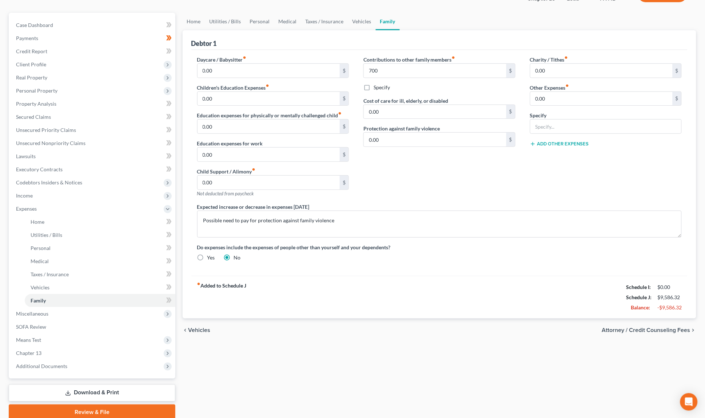
click at [614, 327] on span "Attorney / Credit Counseling Fees" at bounding box center [646, 330] width 88 height 6
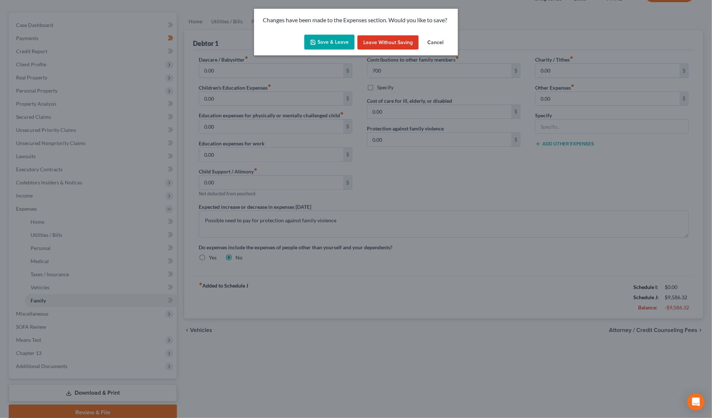
click at [334, 40] on button "Save & Leave" at bounding box center [329, 42] width 50 height 15
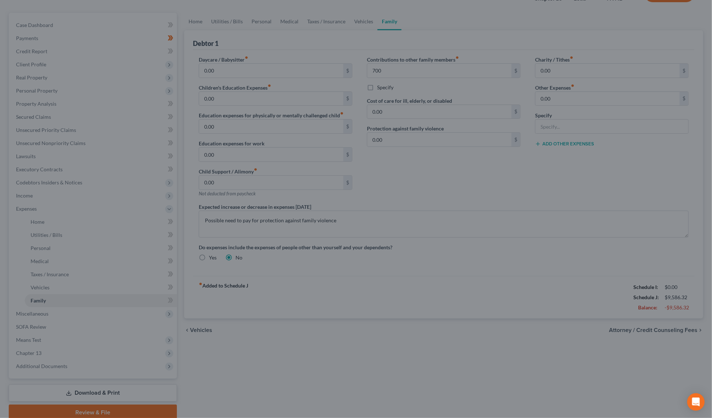
type input "700.00"
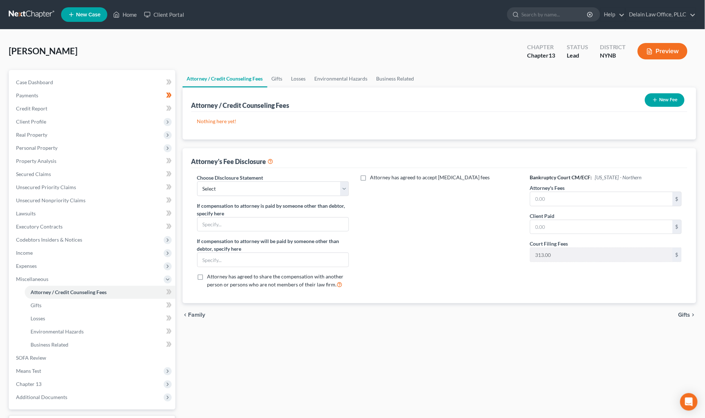
click at [661, 100] on button "New Fee" at bounding box center [665, 99] width 40 height 13
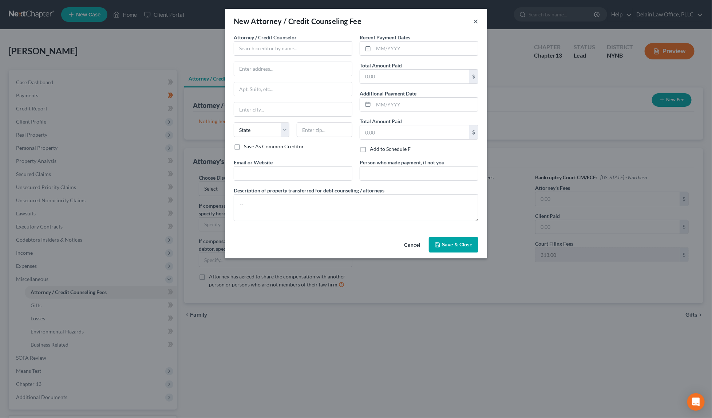
click at [476, 24] on button "×" at bounding box center [475, 21] width 5 height 9
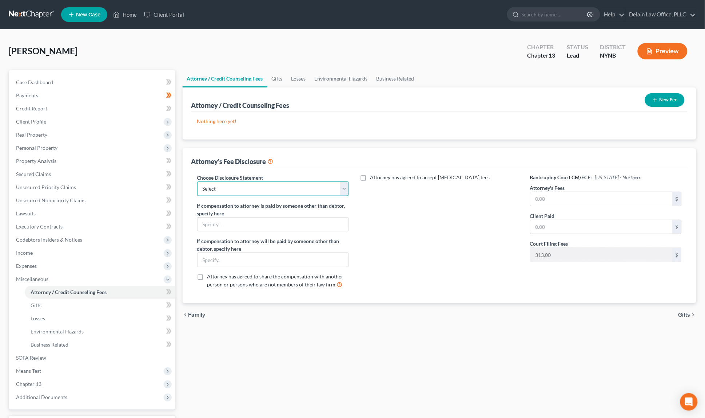
select select "0"
click at [553, 197] on input "text" at bounding box center [602, 199] width 143 height 14
click at [603, 227] on input "text" at bounding box center [602, 227] width 143 height 14
type input "1,950"
click at [550, 193] on input "text" at bounding box center [602, 199] width 143 height 14
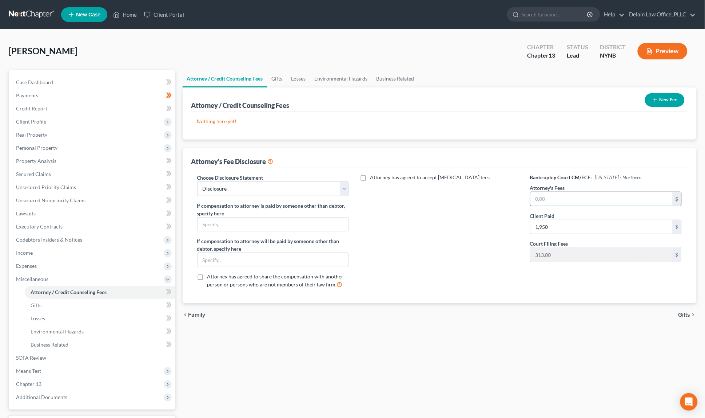
paste input "4,350"
type input "4,350"
click at [659, 98] on button "New Fee" at bounding box center [665, 99] width 40 height 13
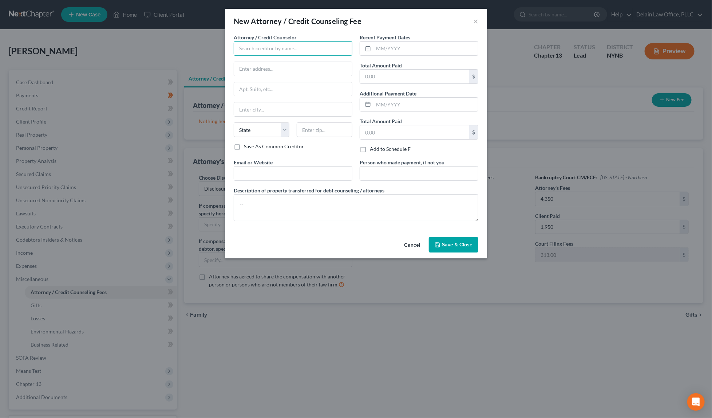
click at [278, 47] on input "text" at bounding box center [293, 48] width 119 height 15
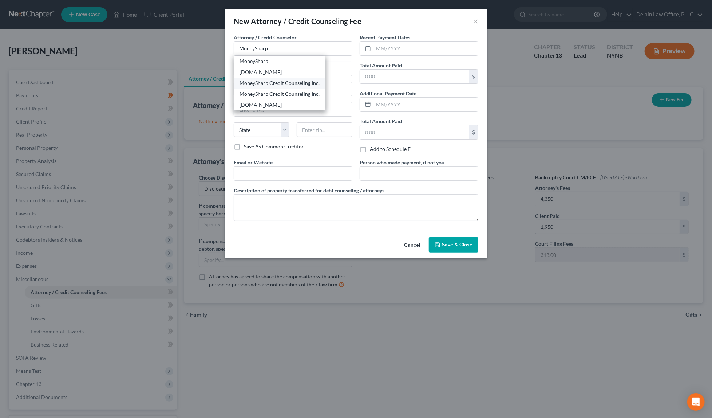
click at [279, 81] on div "MoneySharp Credit Counseling Inc." at bounding box center [280, 82] width 80 height 7
type input "MoneySharp Credit Counseling Inc."
type input "[STREET_ADDRESS]"
type input "[GEOGRAPHIC_DATA]"
select select "14"
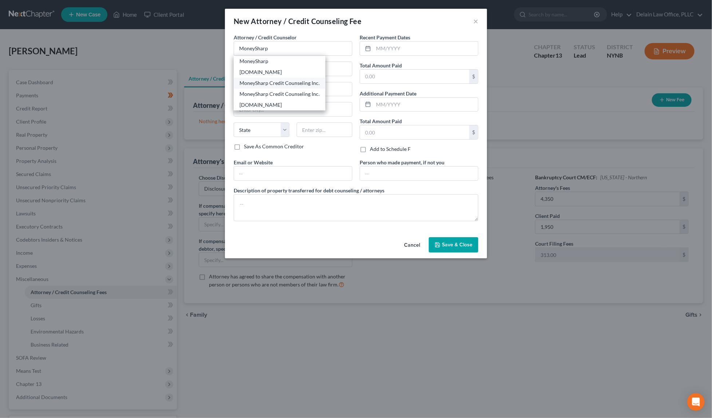
type input "60647"
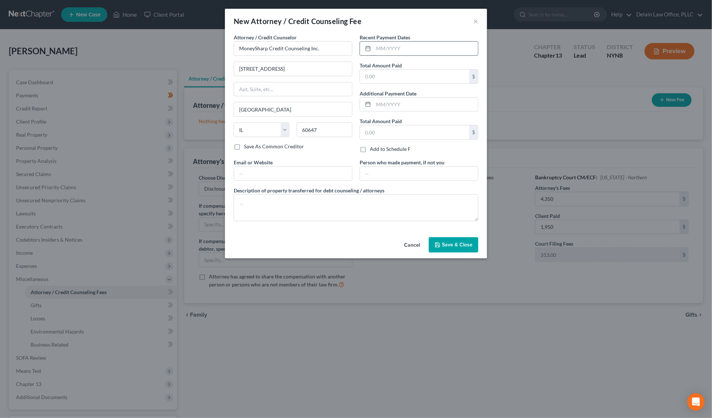
click at [388, 45] on input "text" at bounding box center [425, 48] width 104 height 14
type input "[DATE]"
type input "12"
click at [374, 195] on textarea at bounding box center [356, 207] width 245 height 27
click at [273, 198] on textarea "Req" at bounding box center [356, 207] width 245 height 27
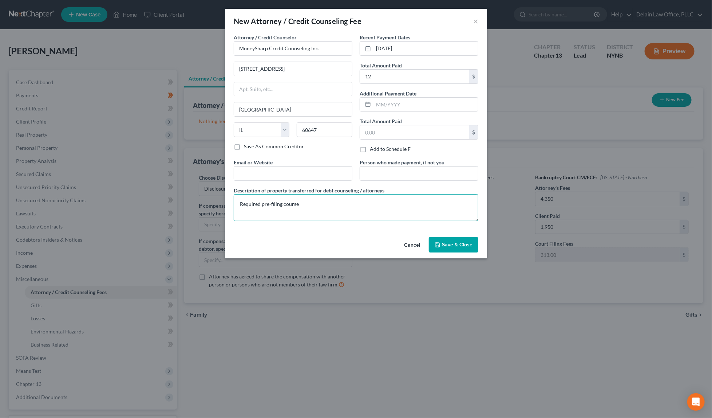
type textarea "Required pre-filing course"
click at [448, 238] on button "Save & Close" at bounding box center [454, 244] width 50 height 15
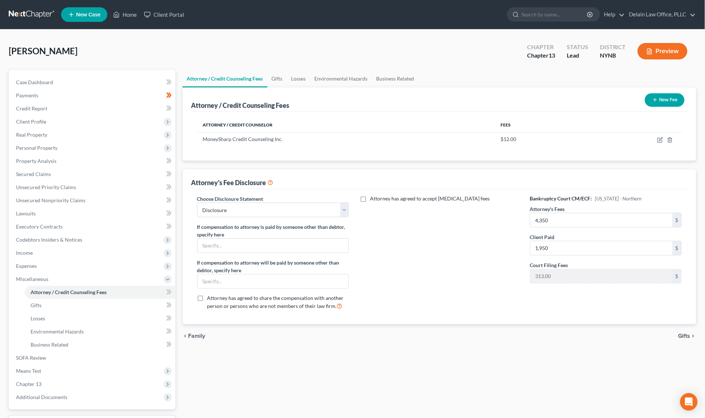
click at [689, 333] on span "Gifts" at bounding box center [685, 336] width 12 height 6
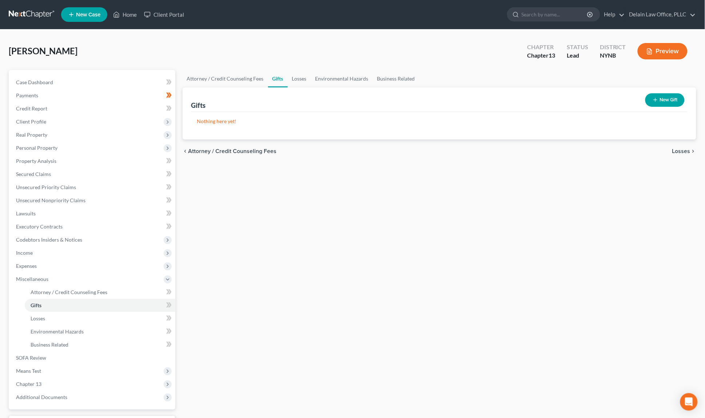
click at [660, 100] on button "New Gift" at bounding box center [665, 99] width 39 height 13
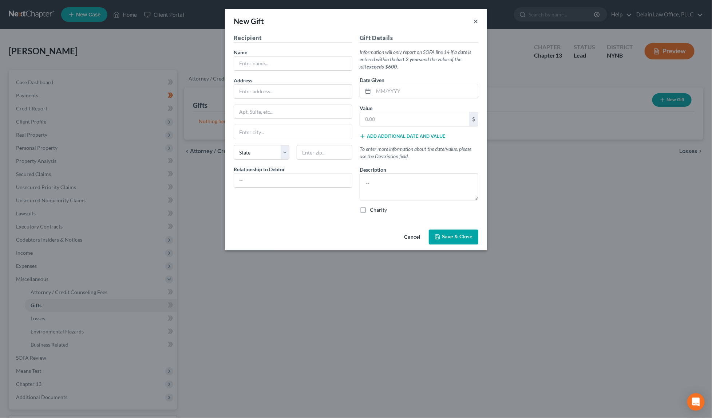
click at [475, 22] on button "×" at bounding box center [475, 21] width 5 height 9
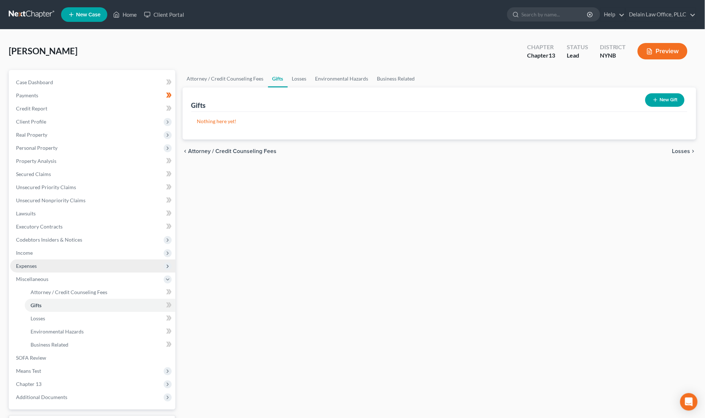
click at [101, 263] on span "Expenses" at bounding box center [92, 265] width 165 height 13
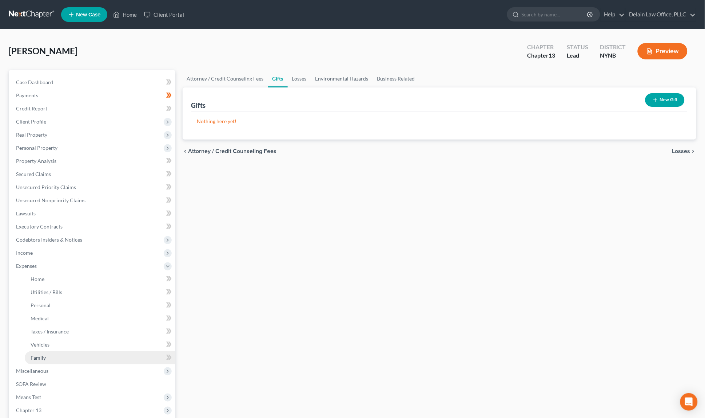
click at [100, 351] on link "Family" at bounding box center [100, 357] width 151 height 13
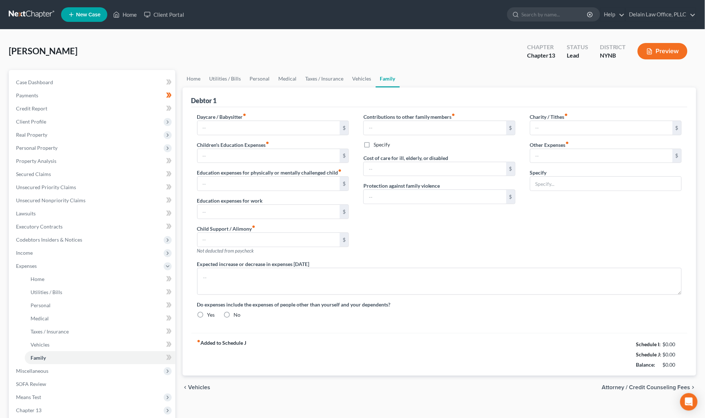
type input "0.00"
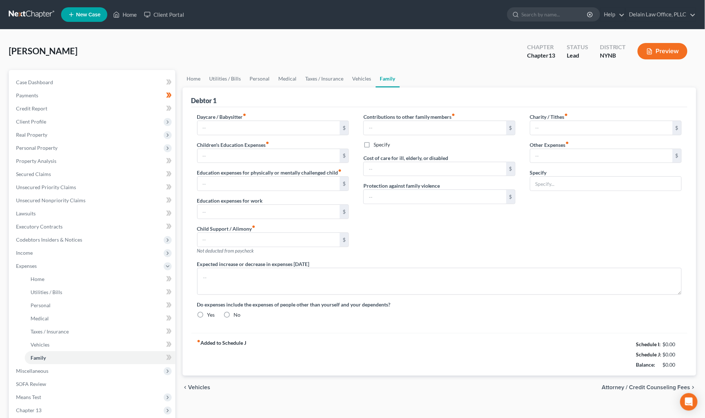
type input "700.00"
type input "0.00"
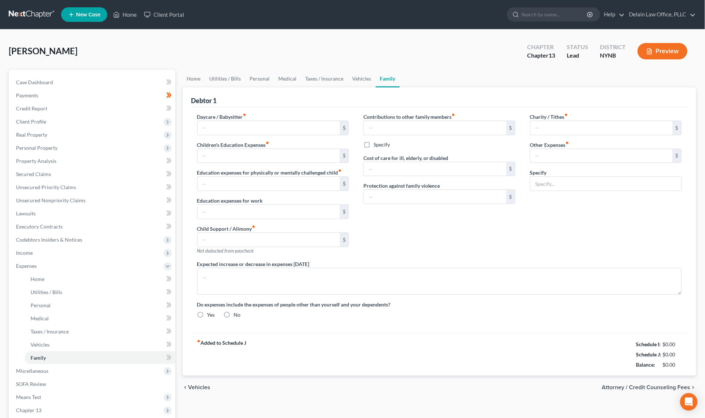
type textarea "Possible need to pay for protection against family violence"
radio input "true"
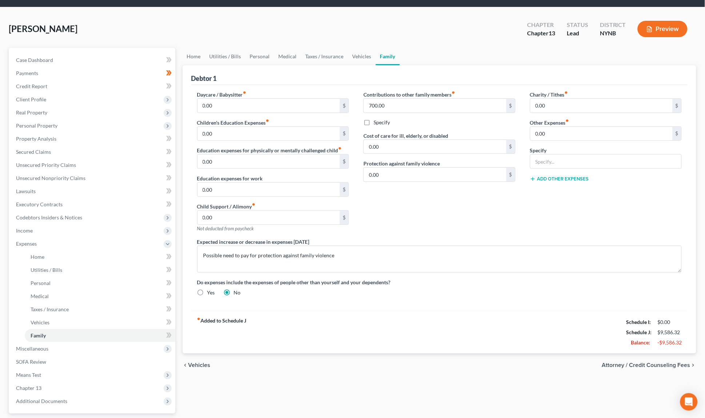
scroll to position [22, 0]
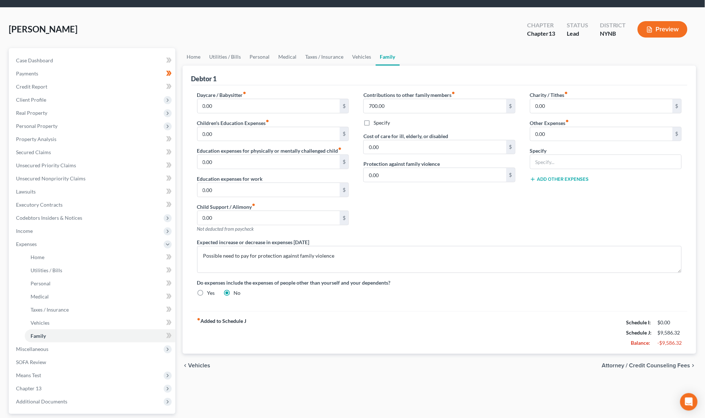
click at [374, 123] on label "Specify" at bounding box center [382, 122] width 16 height 7
click at [377, 123] on input "Specify" at bounding box center [379, 121] width 5 height 5
checkbox input "true"
click at [412, 135] on input "text" at bounding box center [439, 140] width 151 height 14
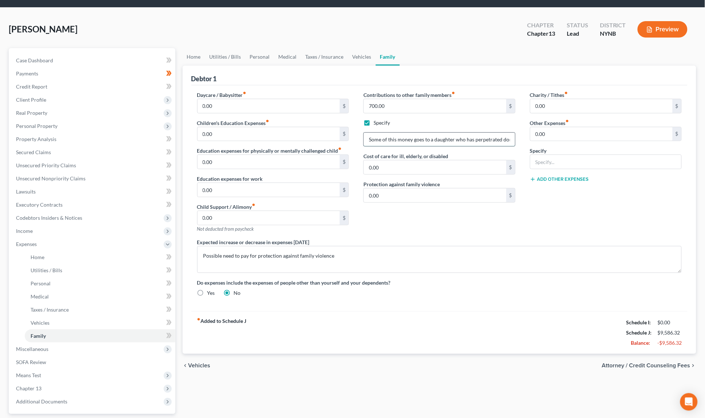
drag, startPoint x: 510, startPoint y: 140, endPoint x: 510, endPoint y: 135, distance: 4.7
click at [510, 135] on input "Some of this money goes to a daughter who has perpetrated domestic abuse on Deb…" at bounding box center [439, 140] width 151 height 14
click at [387, 105] on input "700.00" at bounding box center [435, 106] width 143 height 14
drag, startPoint x: 393, startPoint y: 105, endPoint x: 384, endPoint y: 99, distance: 11.0
click at [384, 99] on input "700.00" at bounding box center [435, 106] width 143 height 14
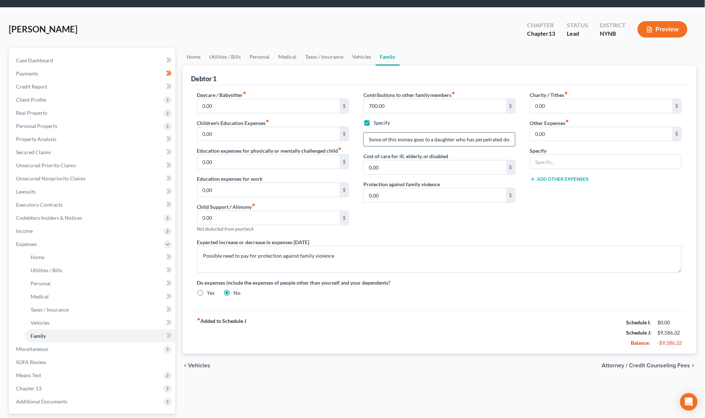
click at [372, 138] on input "Some of this money goes to a daughter who has perpetrated domestic abuse agains…" at bounding box center [439, 140] width 151 height 14
click at [416, 140] on input "Much of this money goes to a daughter who has perpetrated domestic abuse agains…" at bounding box center [439, 140] width 151 height 14
click at [442, 138] on input "Much of this money has gone to a daughter who has perpetrated domestic abuse ag…" at bounding box center [439, 140] width 151 height 14
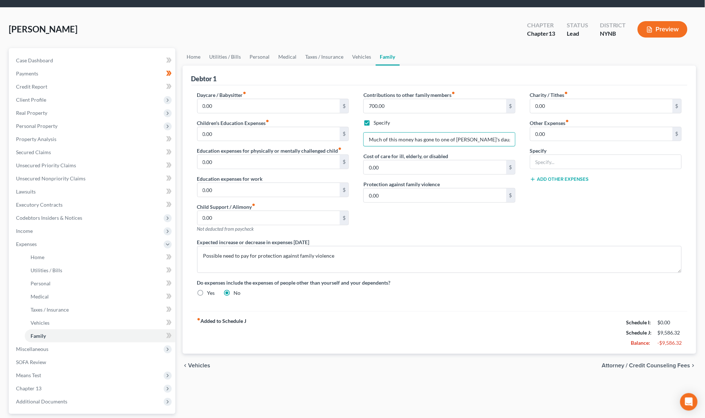
type input "Much of this money has gone to one of [PERSON_NAME]'s daughters who has perpetr…"
click at [615, 362] on span "Attorney / Credit Counseling Fees" at bounding box center [646, 365] width 88 height 6
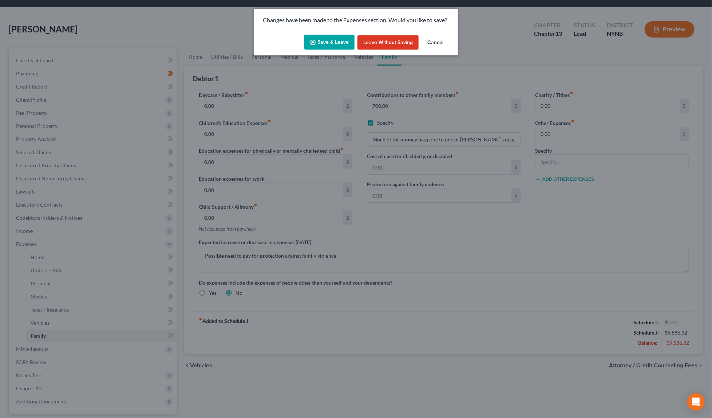
click at [329, 40] on button "Save & Leave" at bounding box center [329, 42] width 50 height 15
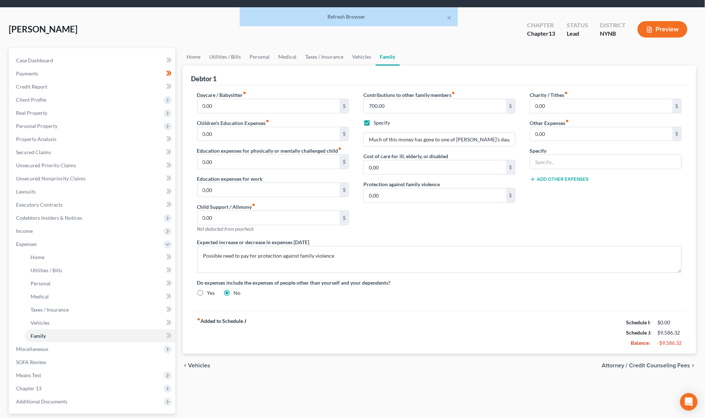
select select "0"
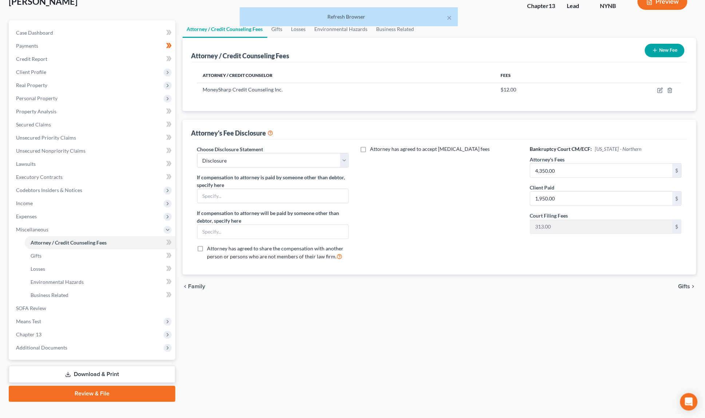
scroll to position [49, 0]
click at [687, 284] on span "Gifts" at bounding box center [685, 287] width 12 height 6
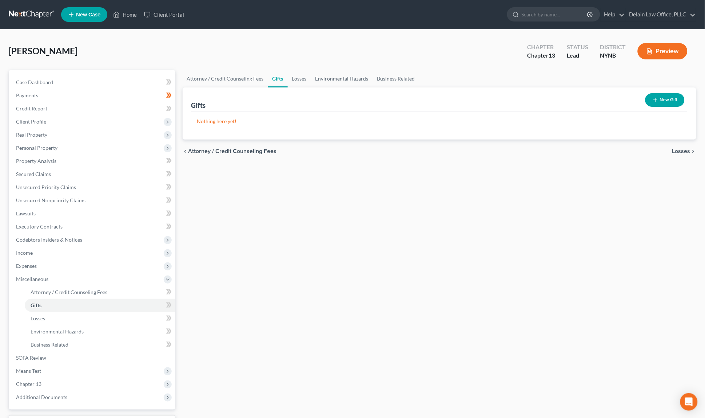
click at [681, 149] on span "Losses" at bounding box center [682, 151] width 18 height 6
click at [650, 149] on span "Environmental Hazards" at bounding box center [660, 151] width 61 height 6
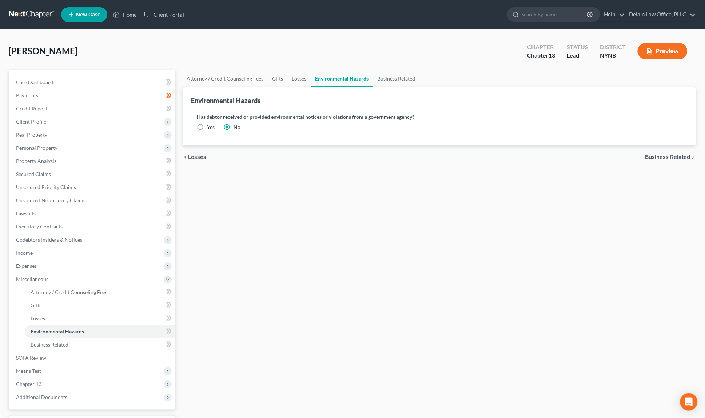
click at [661, 154] on span "Business Related" at bounding box center [668, 157] width 45 height 6
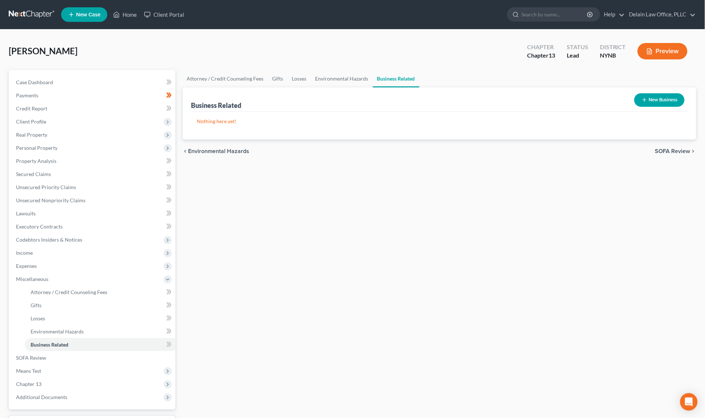
click at [664, 150] on span "SOFA Review" at bounding box center [673, 151] width 35 height 6
